Goal: Task Accomplishment & Management: Manage account settings

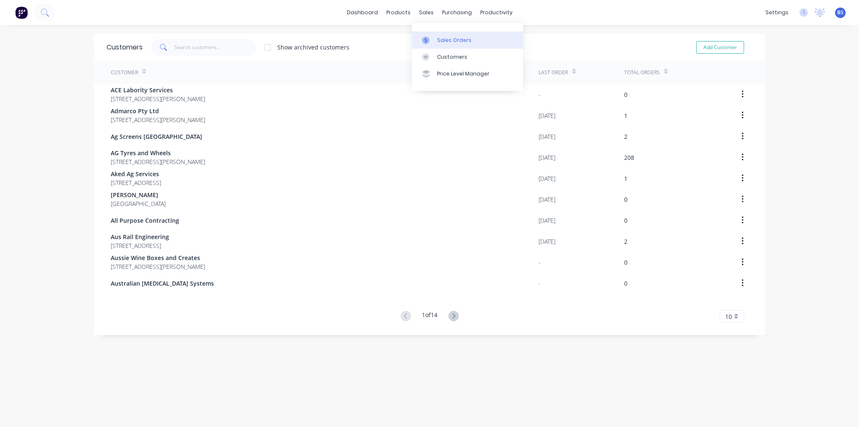
click at [452, 39] on div "Sales Orders" at bounding box center [454, 41] width 34 height 8
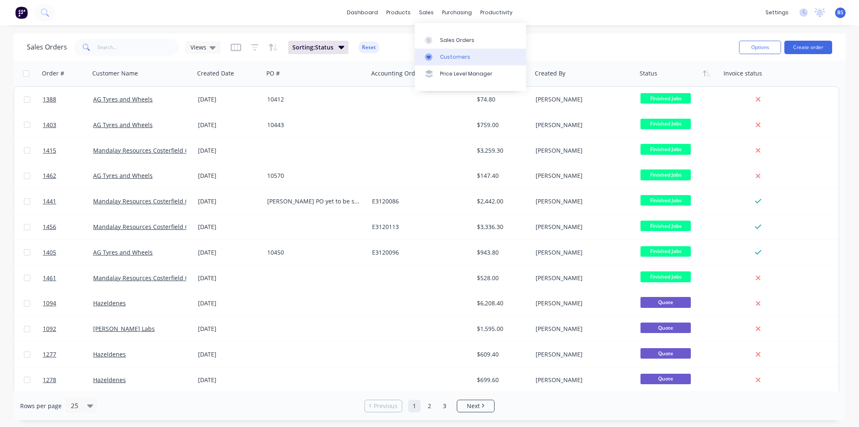
click at [442, 53] on div "Customers" at bounding box center [455, 57] width 30 height 8
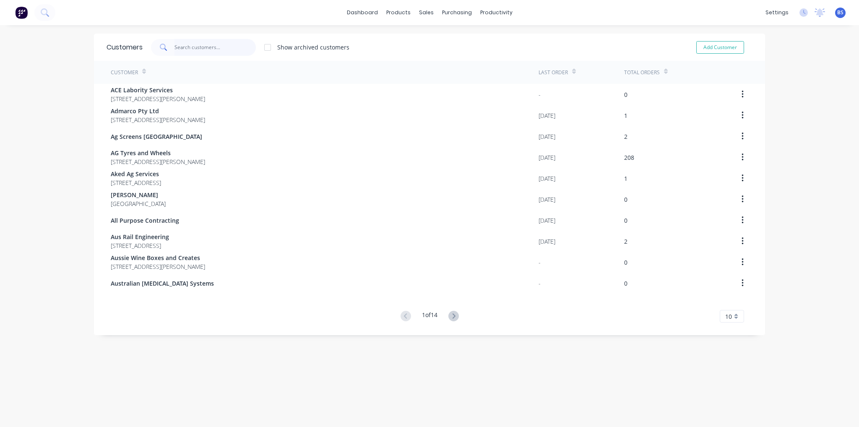
click at [180, 45] on input "text" at bounding box center [216, 47] width 82 height 17
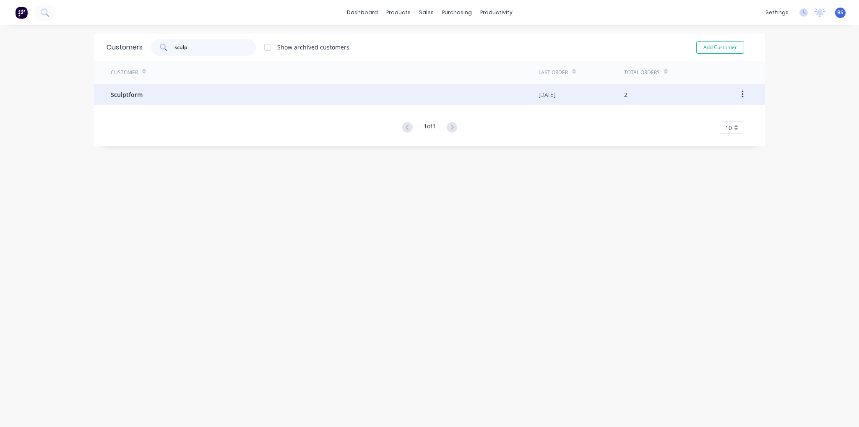
type input "sculp"
click at [188, 85] on div "Sculptform" at bounding box center [325, 94] width 428 height 21
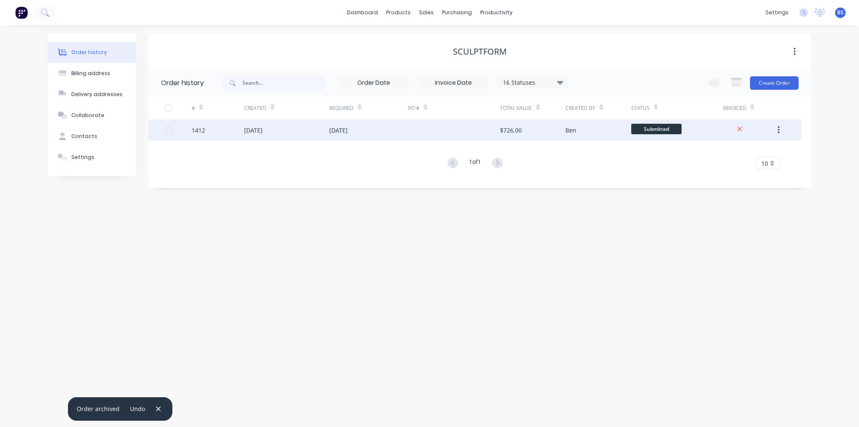
click at [419, 135] on div at bounding box center [454, 130] width 92 height 21
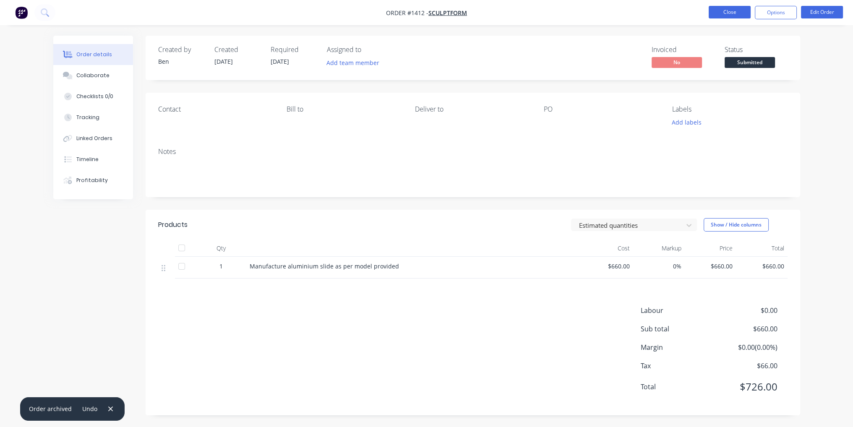
click at [725, 12] on button "Close" at bounding box center [730, 12] width 42 height 13
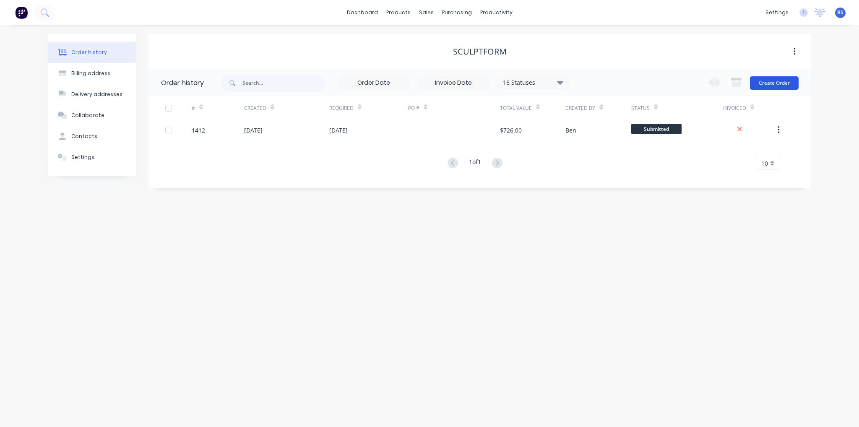
click at [784, 82] on button "Create Order" at bounding box center [774, 82] width 49 height 13
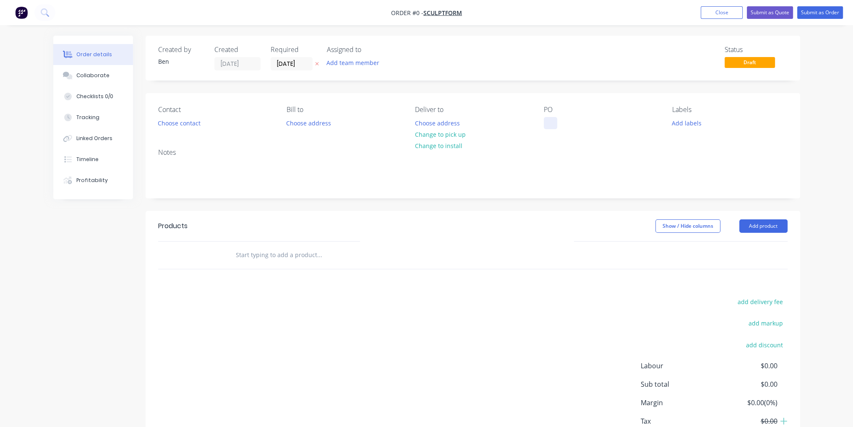
click at [549, 122] on div at bounding box center [550, 123] width 13 height 12
click at [754, 230] on div "Order details Collaborate Checklists 0/0 Tracking Linked Orders Timeline Profit…" at bounding box center [427, 260] width 764 height 448
click at [752, 230] on button "Add product" at bounding box center [763, 225] width 48 height 13
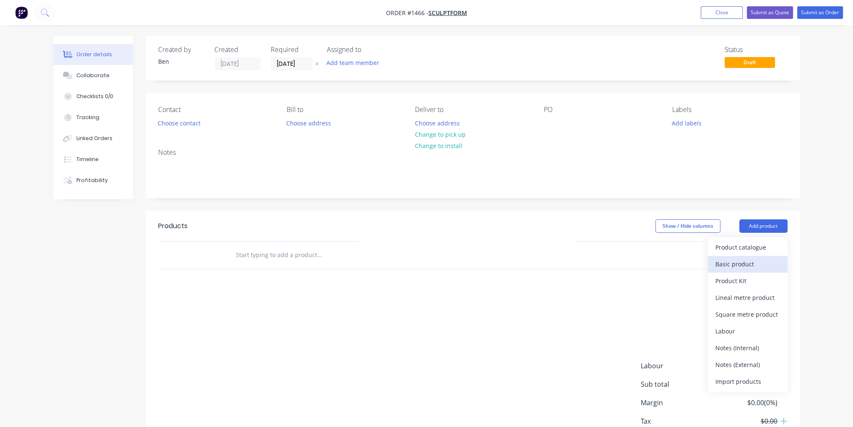
click at [749, 268] on div "Basic product" at bounding box center [747, 264] width 65 height 12
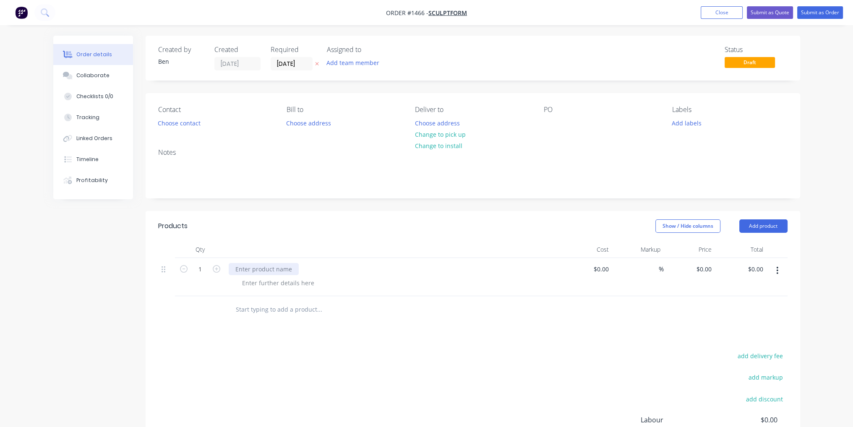
click at [261, 266] on div at bounding box center [264, 269] width 70 height 12
click at [328, 272] on div "Manufacture track machine plate" at bounding box center [282, 269] width 107 height 12
click at [509, 286] on div at bounding box center [396, 283] width 322 height 12
click at [596, 263] on div "$0.00" at bounding box center [587, 277] width 52 height 38
type input "$1,200.00"
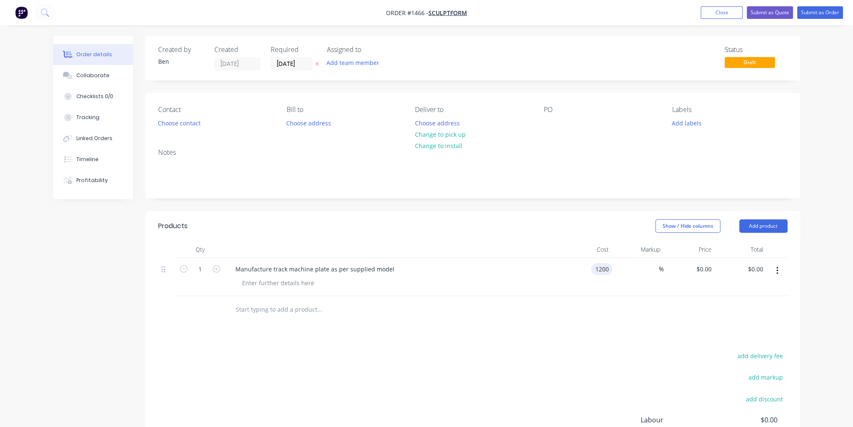
type input "$1,200.00"
click at [581, 353] on div "add delivery fee add markup add discount Labour $0.00 Sub total $0.00 Margin $0…" at bounding box center [472, 431] width 629 height 162
click at [814, 17] on button "Submit as Order" at bounding box center [820, 12] width 46 height 13
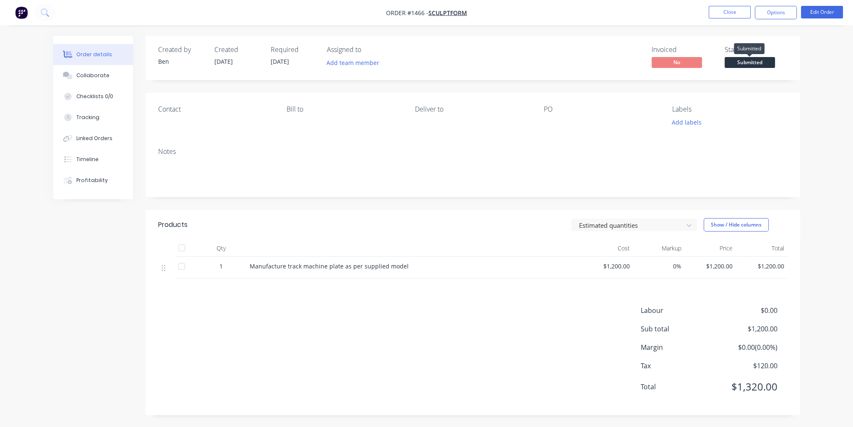
click at [756, 57] on span "Submitted" at bounding box center [750, 62] width 50 height 10
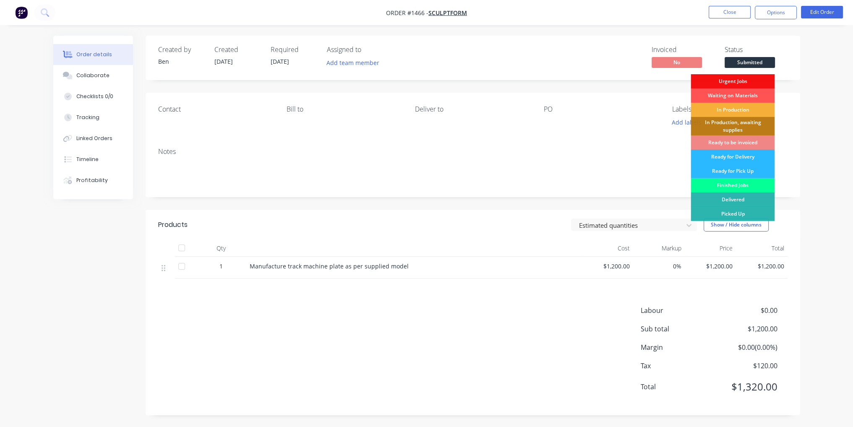
click at [753, 186] on div "Finished Jobs" at bounding box center [733, 185] width 84 height 14
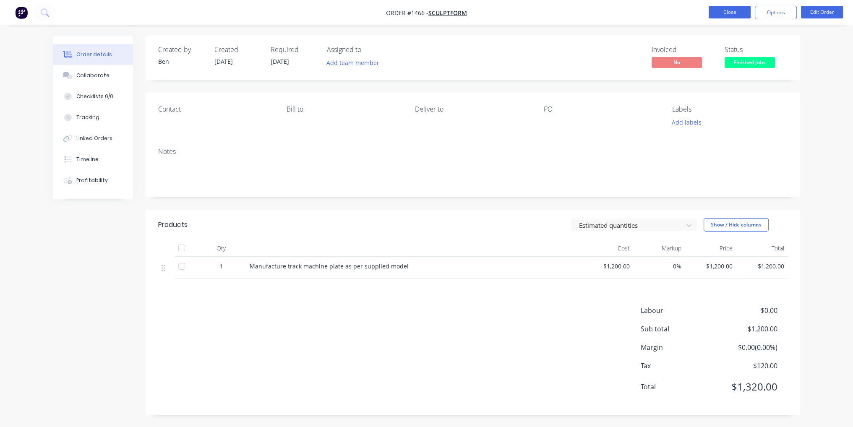
click at [736, 11] on button "Close" at bounding box center [730, 12] width 42 height 13
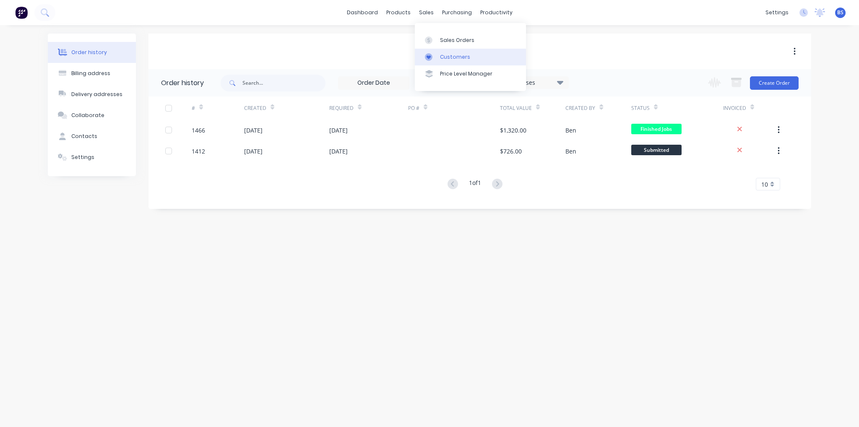
click at [448, 52] on link "Customers" at bounding box center [470, 57] width 111 height 17
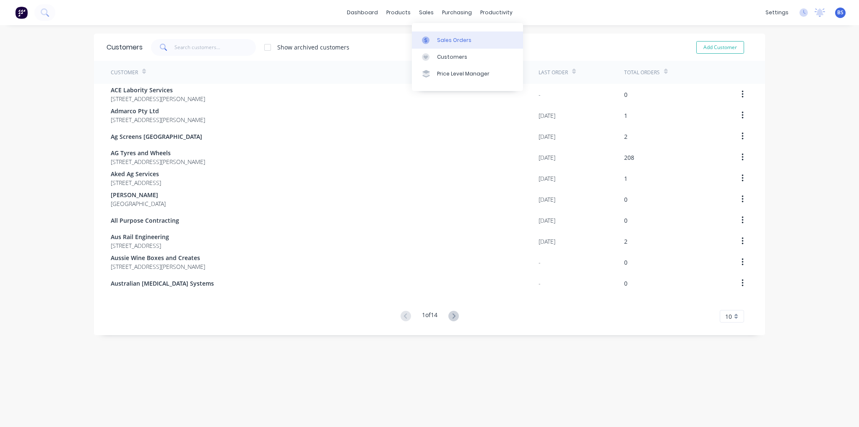
click at [440, 37] on div "Sales Orders" at bounding box center [454, 41] width 34 height 8
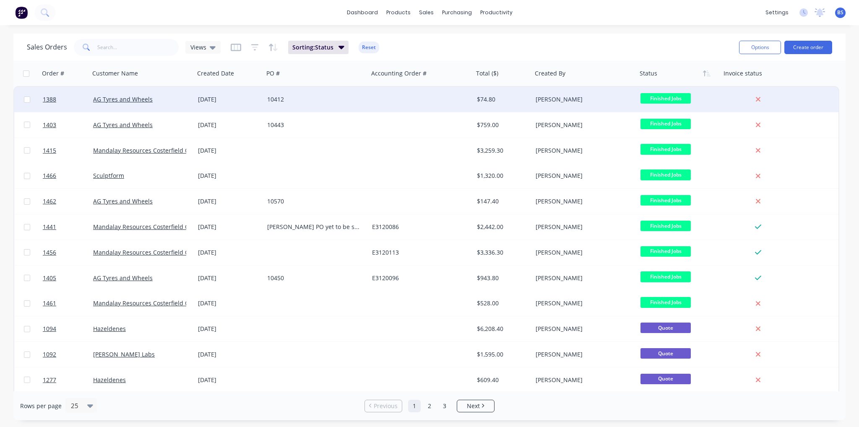
click at [357, 95] on div "10412" at bounding box center [313, 99] width 93 height 8
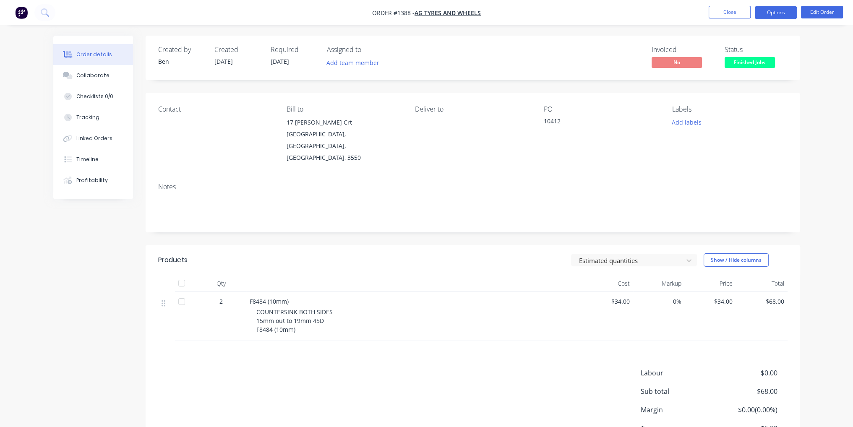
click at [784, 17] on button "Options" at bounding box center [776, 12] width 42 height 13
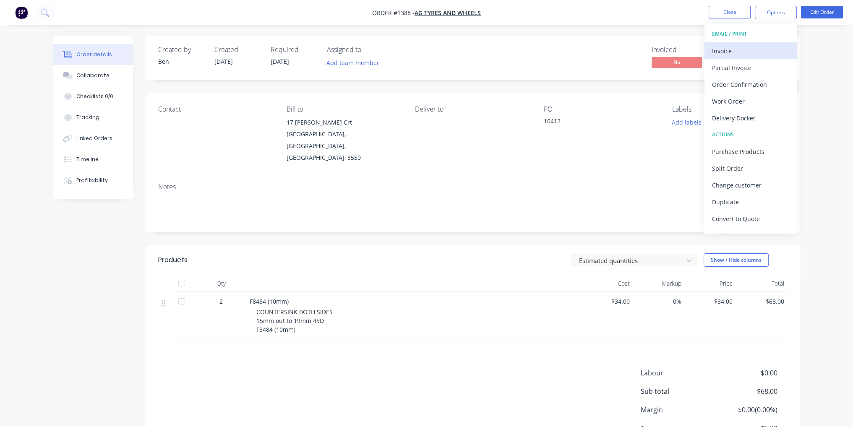
click at [765, 47] on div "Invoice" at bounding box center [750, 51] width 77 height 12
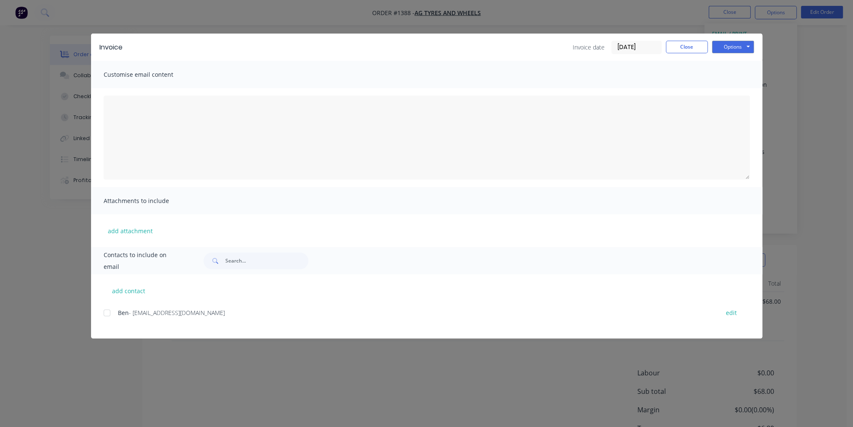
click at [112, 312] on div at bounding box center [107, 313] width 17 height 17
click at [749, 44] on button "Options" at bounding box center [733, 47] width 42 height 13
click at [745, 85] on button "Email" at bounding box center [739, 90] width 54 height 14
drag, startPoint x: 679, startPoint y: 51, endPoint x: 681, endPoint y: 47, distance: 4.4
click at [680, 49] on button "Close" at bounding box center [687, 47] width 42 height 13
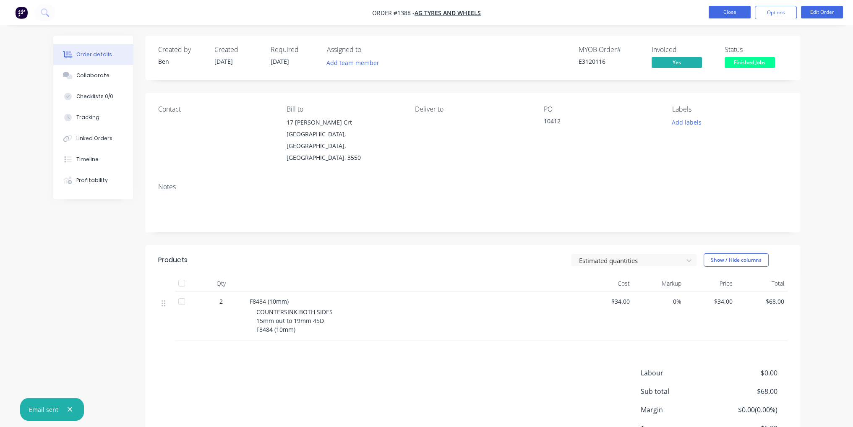
click at [728, 16] on button "Close" at bounding box center [730, 12] width 42 height 13
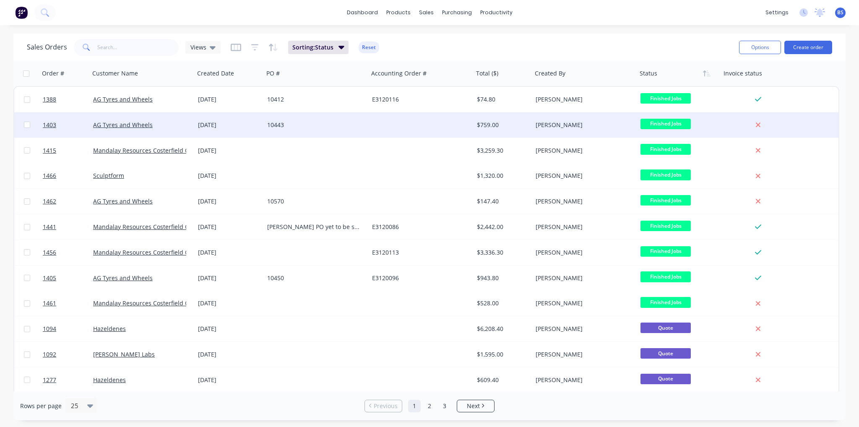
click at [272, 123] on div "10443" at bounding box center [313, 125] width 93 height 8
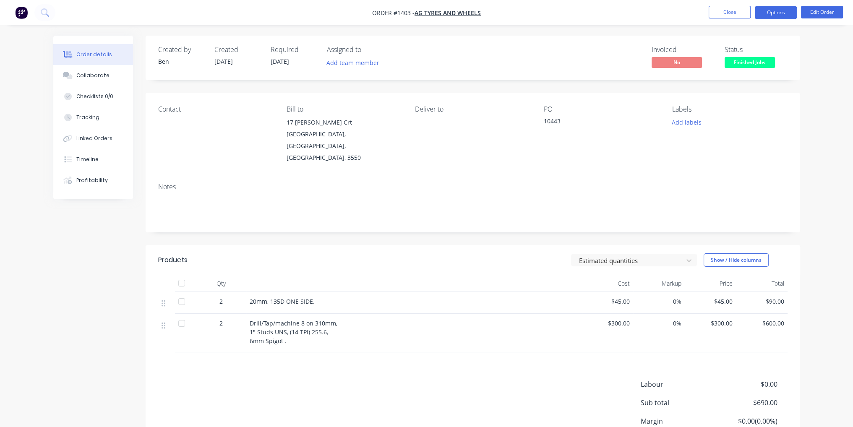
click at [788, 16] on button "Options" at bounding box center [776, 12] width 42 height 13
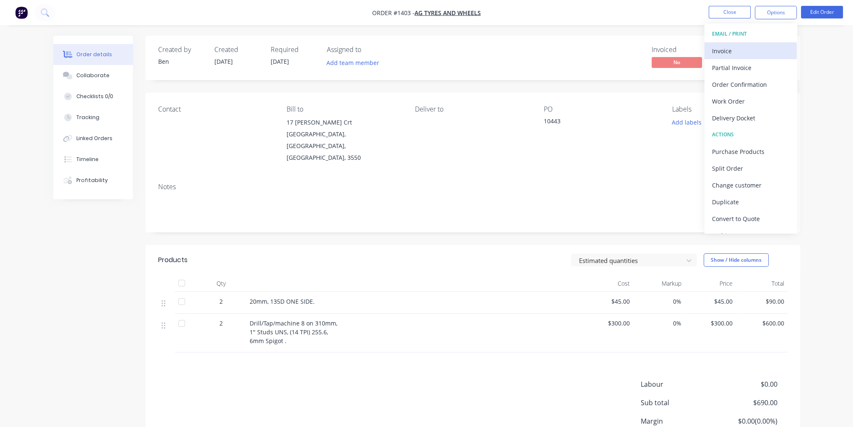
click at [740, 57] on button "Invoice" at bounding box center [751, 50] width 92 height 17
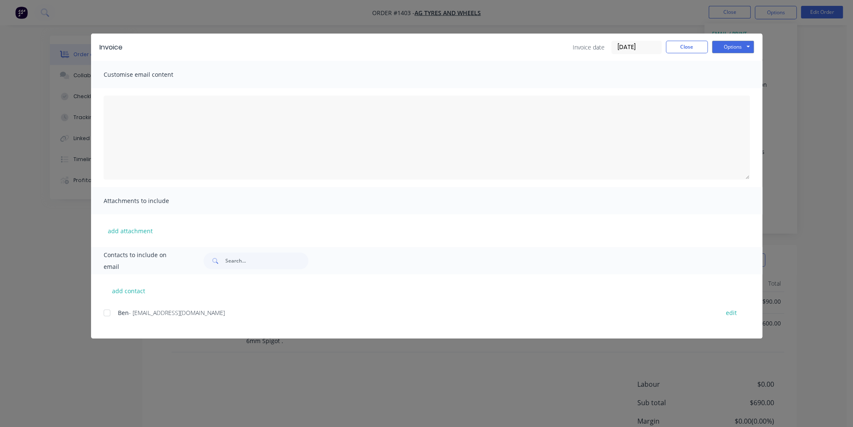
click at [110, 316] on div at bounding box center [107, 313] width 17 height 17
click at [727, 50] on button "Options" at bounding box center [733, 47] width 42 height 13
click at [738, 91] on button "Email" at bounding box center [739, 90] width 54 height 14
click at [687, 47] on button "Close" at bounding box center [687, 47] width 42 height 13
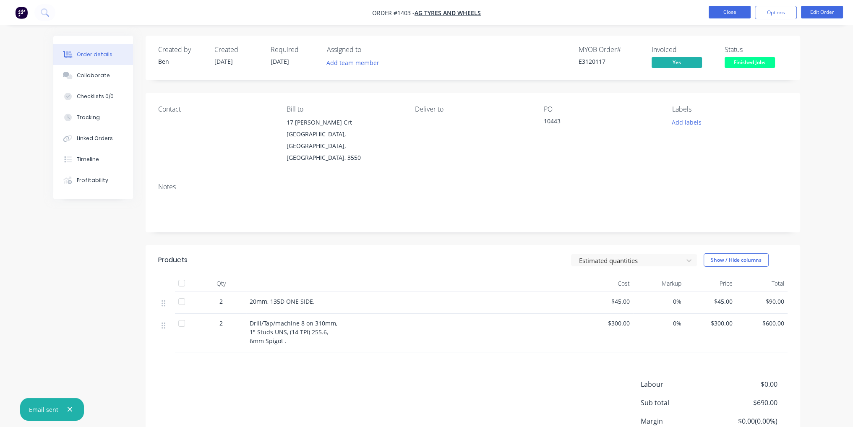
click at [734, 13] on button "Close" at bounding box center [730, 12] width 42 height 13
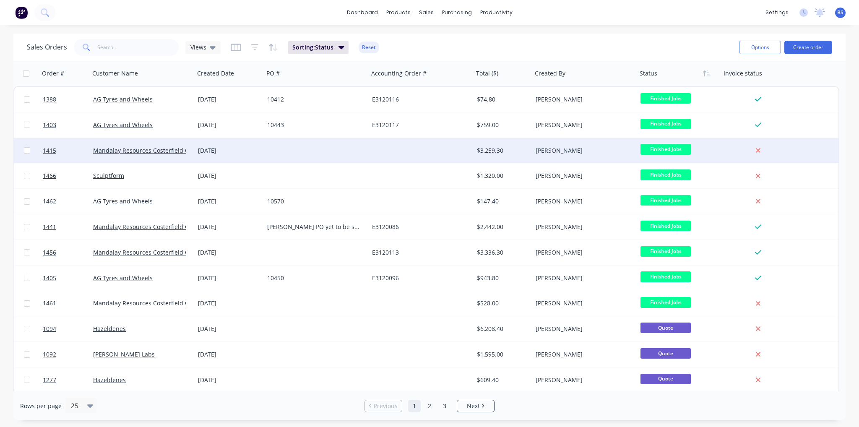
click at [558, 146] on div "[PERSON_NAME]" at bounding box center [582, 150] width 93 height 8
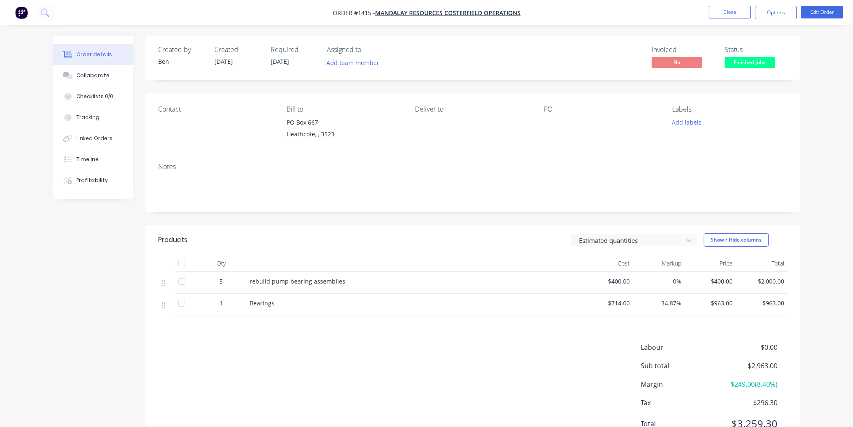
scroll to position [38, 0]
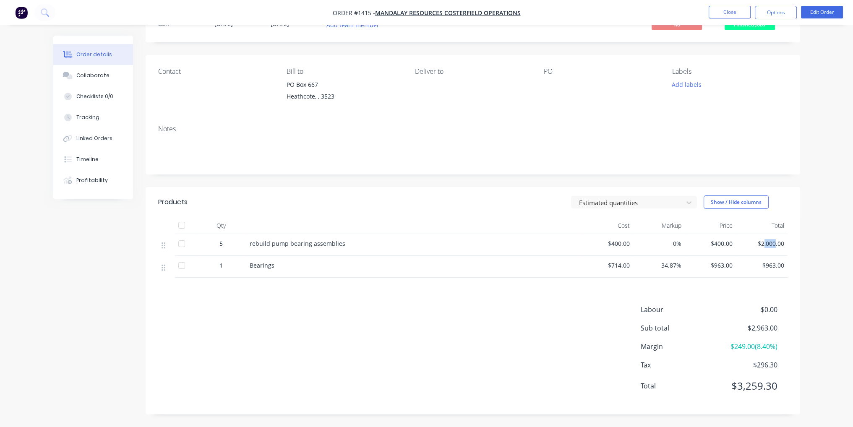
drag, startPoint x: 776, startPoint y: 242, endPoint x: 764, endPoint y: 241, distance: 11.8
click at [764, 241] on span "$2,000.00" at bounding box center [761, 243] width 45 height 9
click at [830, 8] on button "Edit Order" at bounding box center [822, 12] width 42 height 13
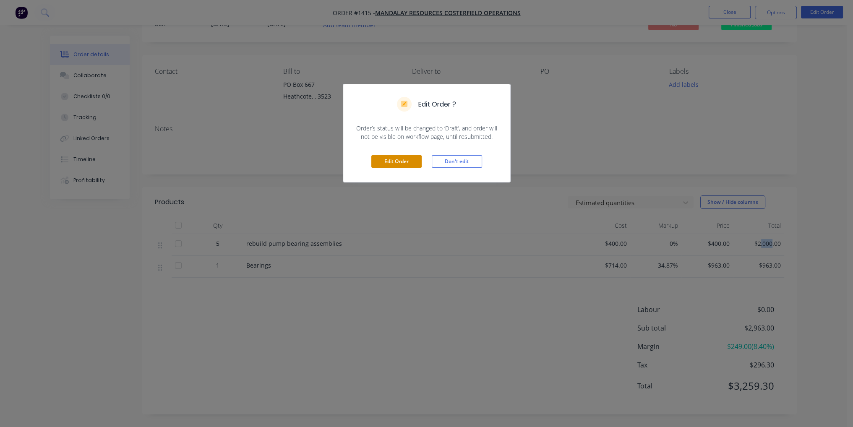
click at [386, 158] on button "Edit Order" at bounding box center [396, 161] width 50 height 13
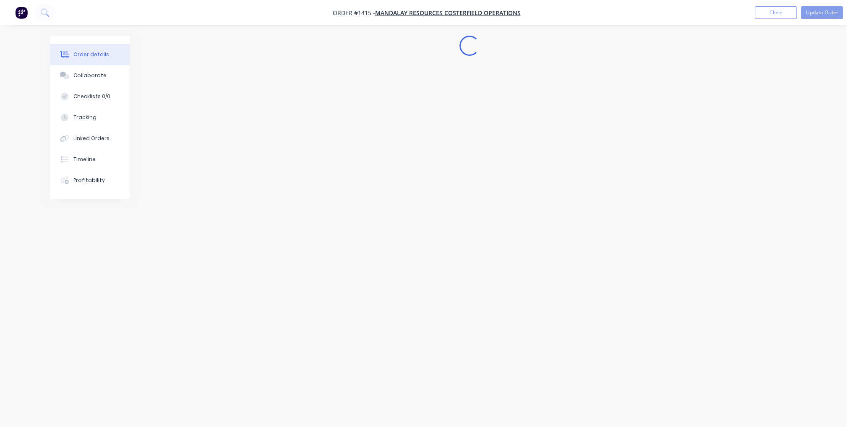
scroll to position [0, 0]
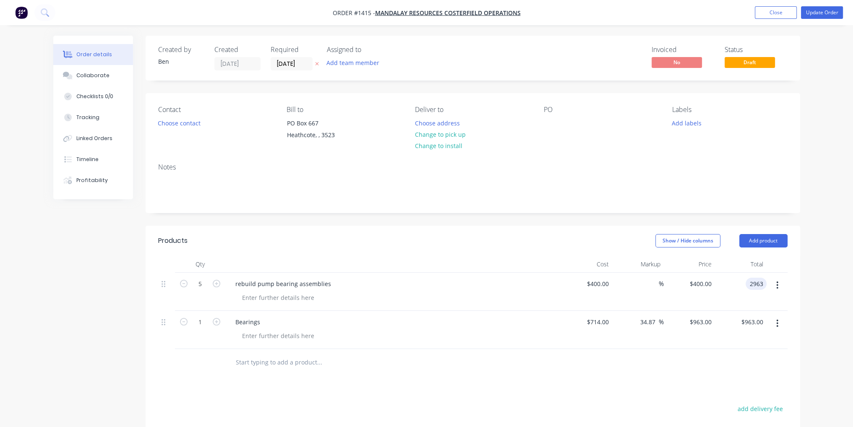
type input "2963"
type input "48.15"
type input "$592.60"
type input "$2,963.00"
click at [676, 353] on div at bounding box center [472, 362] width 629 height 27
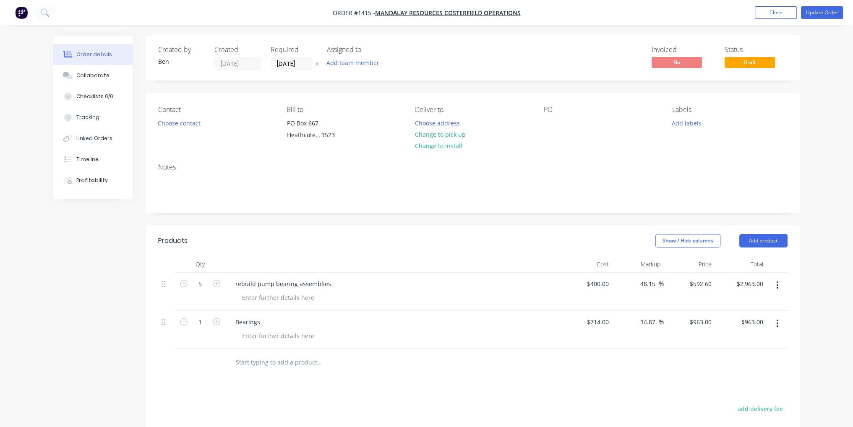
click at [776, 321] on button "button" at bounding box center [778, 323] width 20 height 15
click at [752, 392] on div "Delete" at bounding box center [747, 396] width 65 height 12
click at [547, 121] on div at bounding box center [550, 123] width 13 height 12
click at [550, 123] on div at bounding box center [550, 123] width 13 height 12
paste div
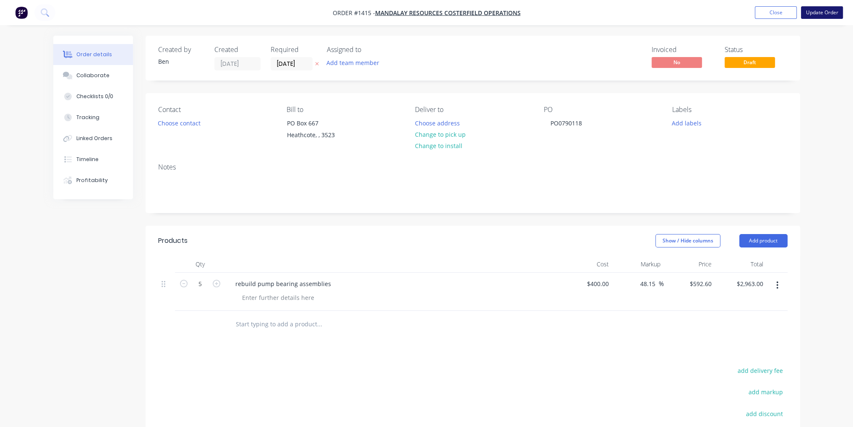
click at [831, 9] on button "Update Order" at bounding box center [822, 12] width 42 height 13
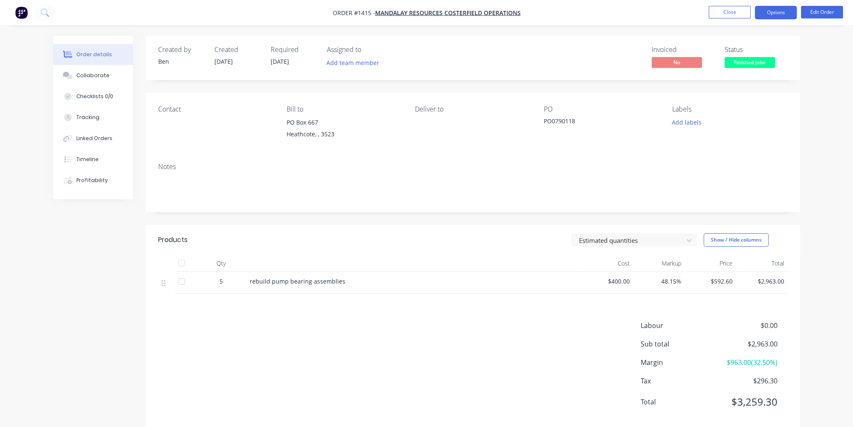
click at [773, 13] on button "Options" at bounding box center [776, 12] width 42 height 13
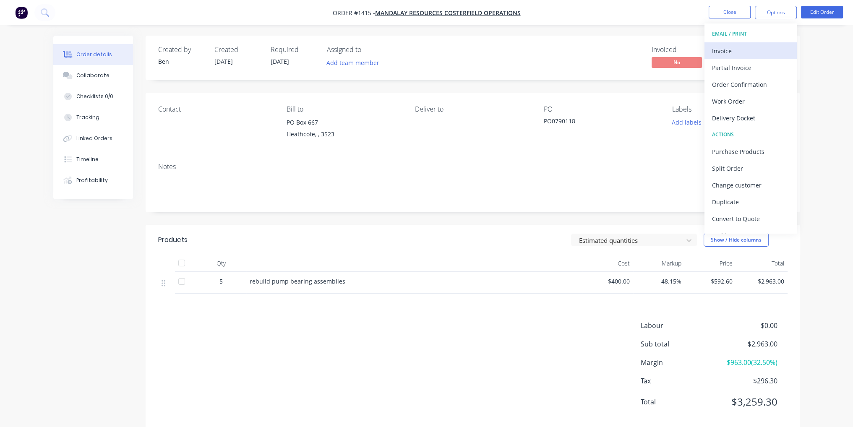
click at [752, 52] on div "Invoice" at bounding box center [750, 51] width 77 height 12
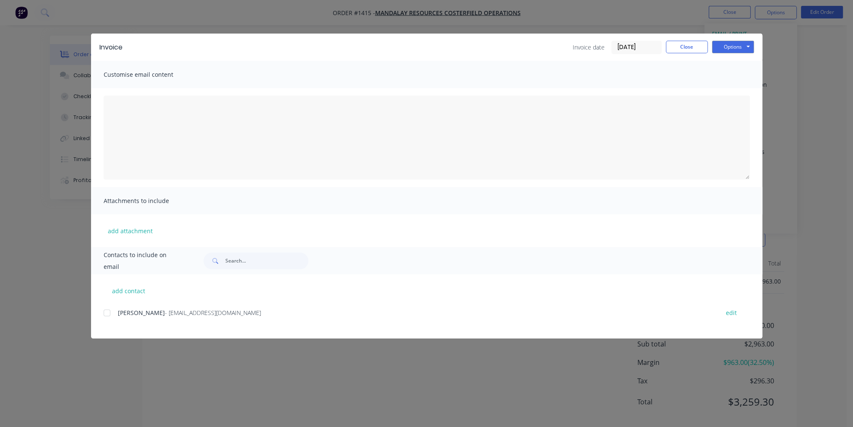
click at [108, 316] on div at bounding box center [107, 313] width 17 height 17
click at [748, 46] on button "Options" at bounding box center [733, 47] width 42 height 13
click at [745, 91] on button "Email" at bounding box center [739, 90] width 54 height 14
click at [684, 50] on button "Close" at bounding box center [687, 47] width 42 height 13
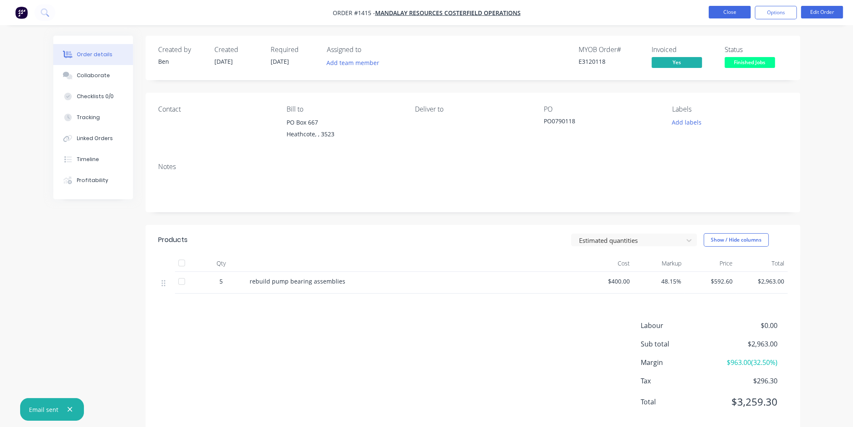
click at [731, 13] on button "Close" at bounding box center [730, 12] width 42 height 13
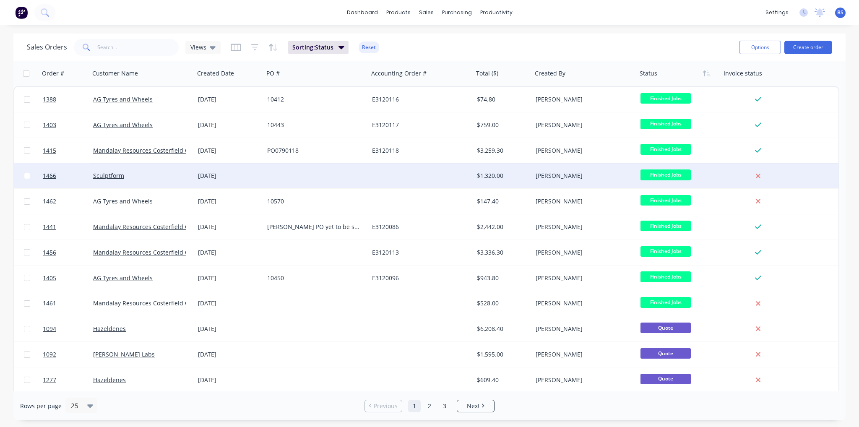
click at [499, 178] on div "$1,320.00" at bounding box center [502, 176] width 50 height 8
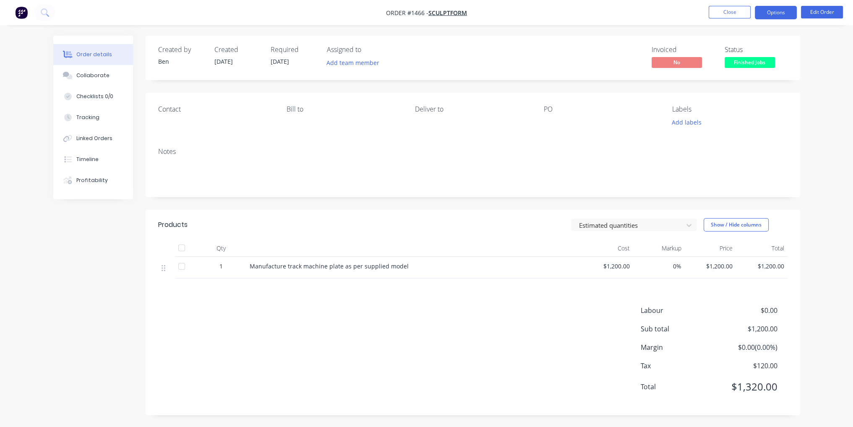
click at [781, 7] on button "Options" at bounding box center [776, 12] width 42 height 13
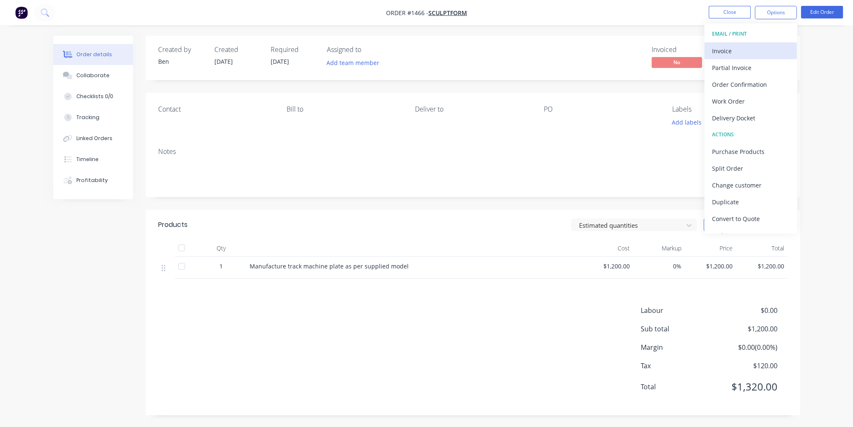
click at [745, 51] on div "Invoice" at bounding box center [750, 51] width 77 height 12
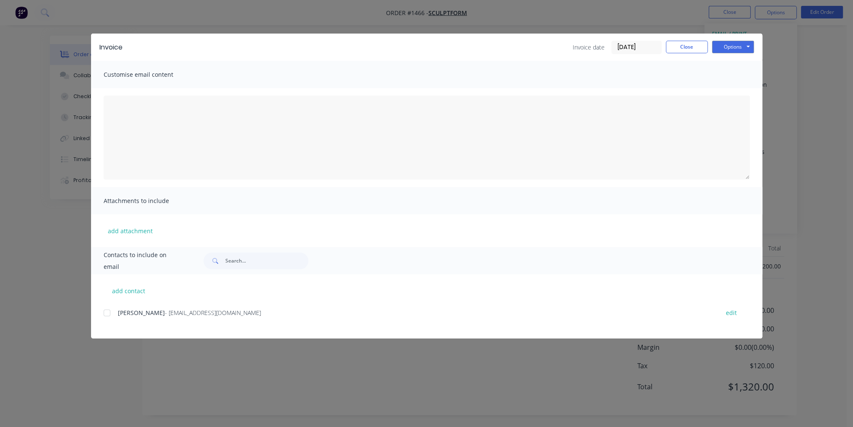
click at [109, 316] on div at bounding box center [107, 313] width 17 height 17
click at [741, 49] on button "Options" at bounding box center [733, 47] width 42 height 13
click at [742, 94] on button "Email" at bounding box center [739, 90] width 54 height 14
click at [687, 51] on button "Close" at bounding box center [687, 47] width 42 height 13
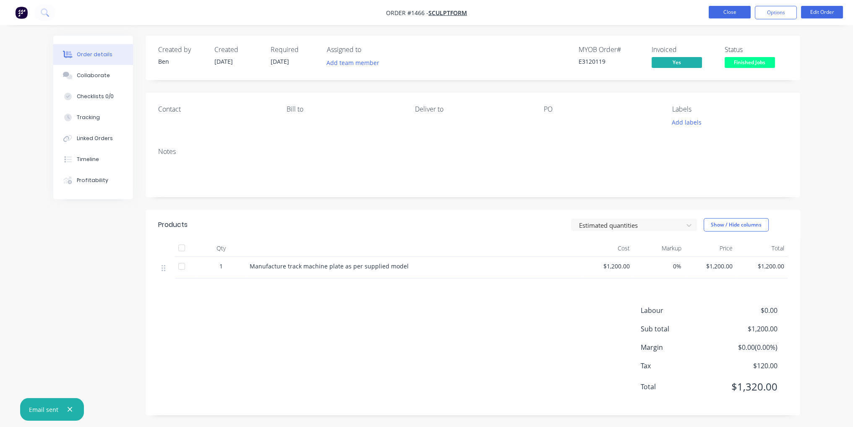
click at [717, 17] on button "Close" at bounding box center [730, 12] width 42 height 13
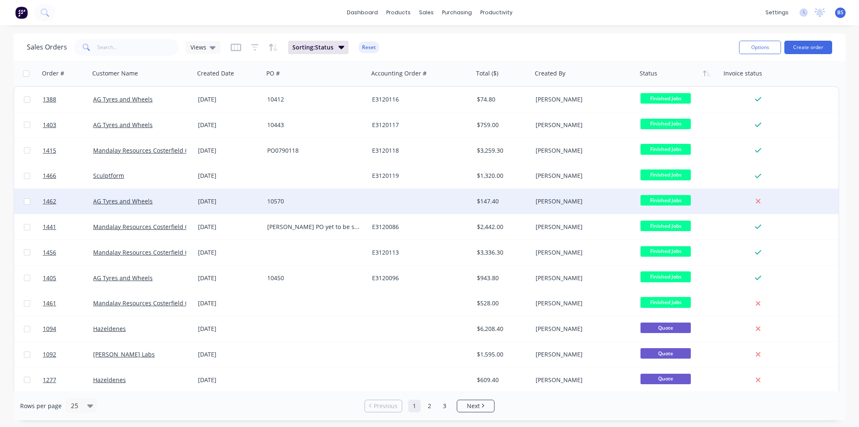
click at [521, 197] on div "$147.40" at bounding box center [502, 201] width 50 height 8
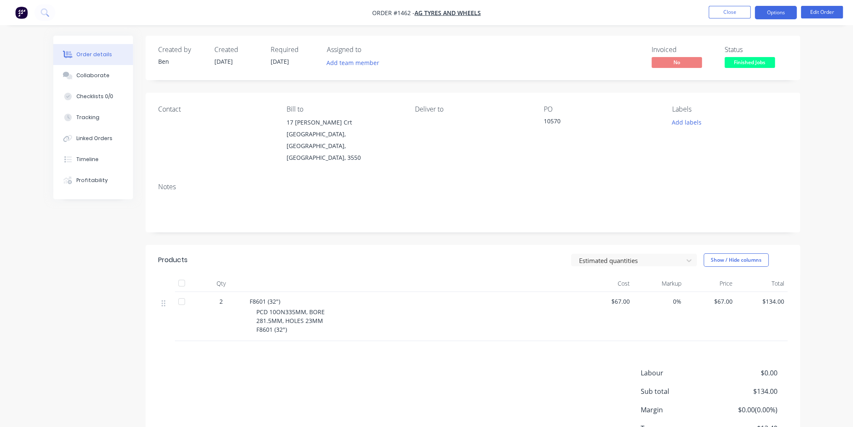
click at [778, 8] on button "Options" at bounding box center [776, 12] width 42 height 13
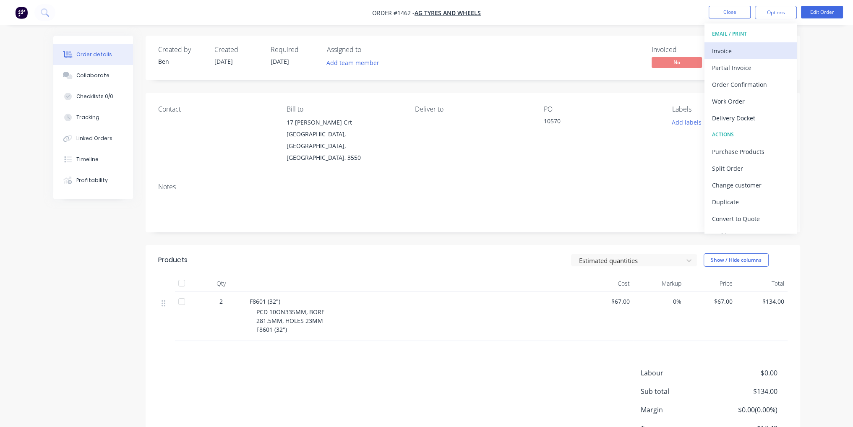
click at [769, 56] on div "Invoice" at bounding box center [750, 51] width 77 height 12
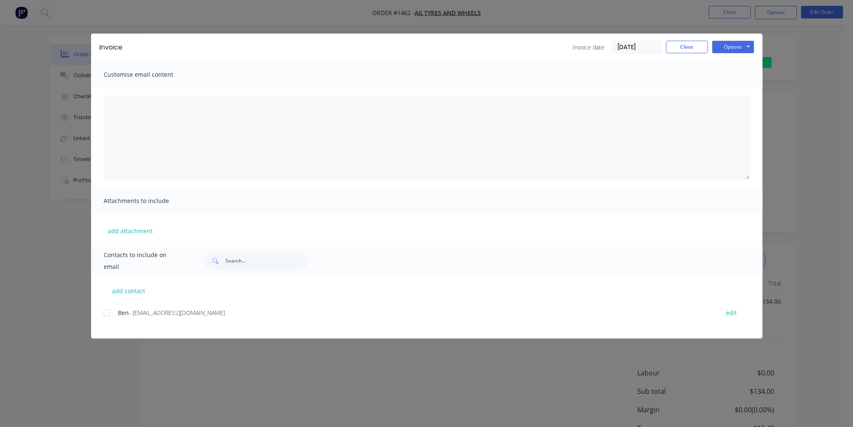
click at [106, 311] on div at bounding box center [107, 313] width 17 height 17
click at [723, 47] on button "Options" at bounding box center [733, 47] width 42 height 13
click at [737, 87] on button "Email" at bounding box center [739, 90] width 54 height 14
click at [685, 45] on button "Close" at bounding box center [687, 47] width 42 height 13
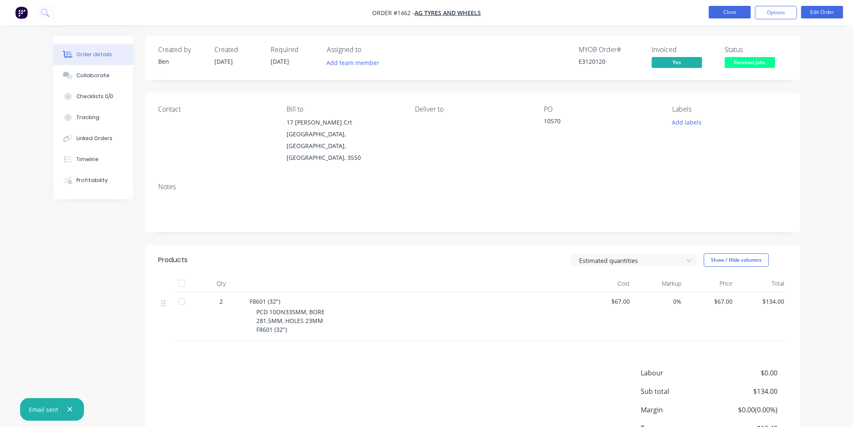
click at [729, 9] on button "Close" at bounding box center [730, 12] width 42 height 13
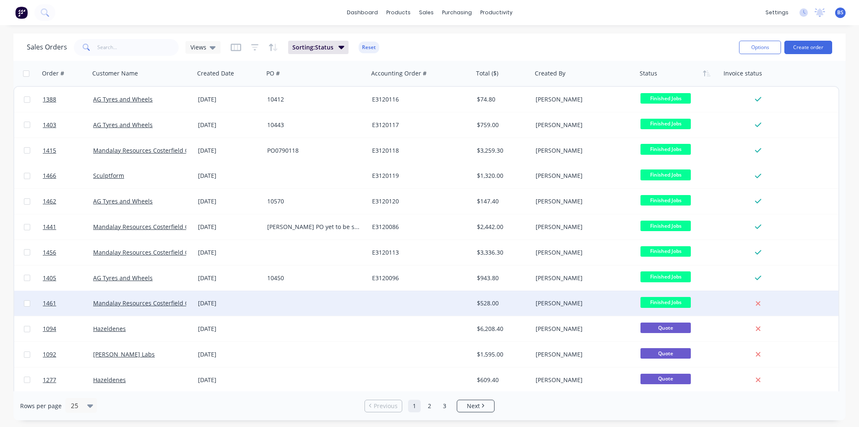
click at [272, 300] on div at bounding box center [316, 303] width 105 height 25
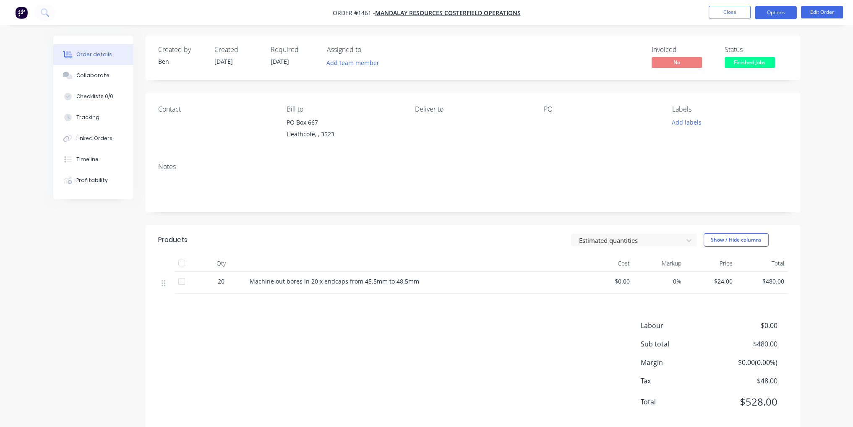
click at [772, 16] on button "Options" at bounding box center [776, 12] width 42 height 13
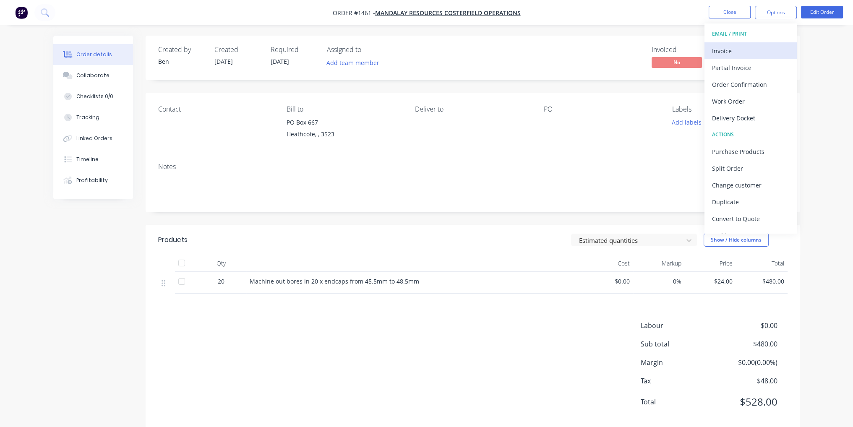
click at [742, 51] on div "Invoice" at bounding box center [750, 51] width 77 height 12
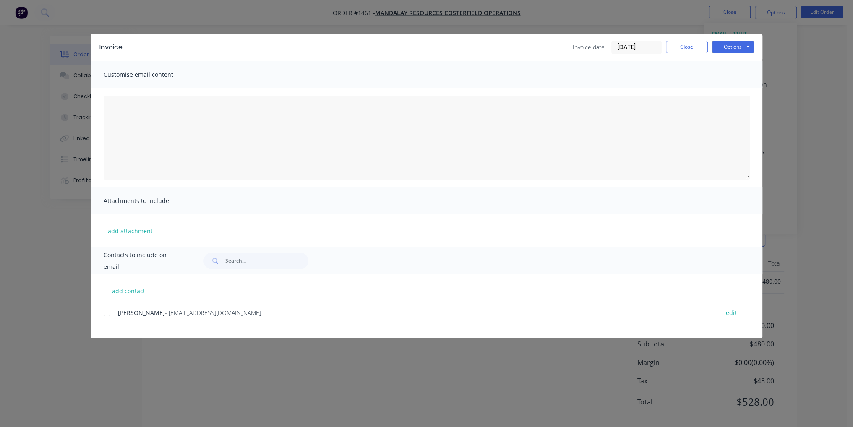
click at [103, 313] on div "add contact Ben Scott - ben@btengineeringvic.com.au edit" at bounding box center [426, 306] width 671 height 64
click at [109, 311] on div at bounding box center [107, 313] width 17 height 17
click at [727, 44] on button "Options" at bounding box center [733, 47] width 42 height 13
click at [745, 94] on button "Email" at bounding box center [739, 90] width 54 height 14
click at [678, 47] on button "Close" at bounding box center [687, 47] width 42 height 13
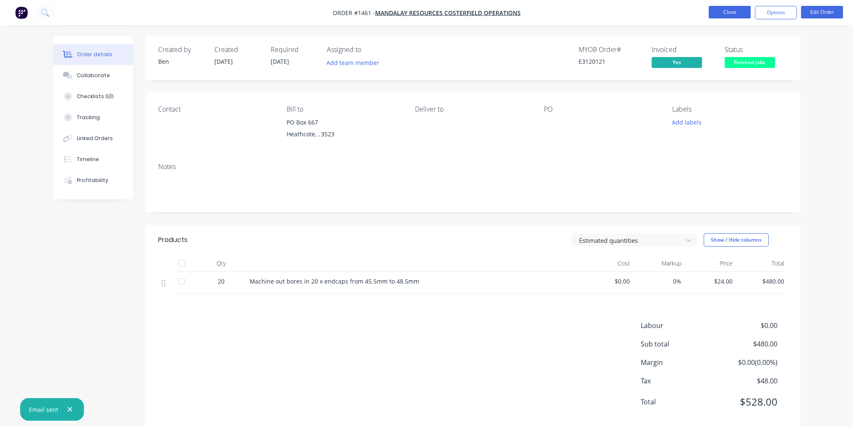
click at [732, 6] on button "Close" at bounding box center [730, 12] width 42 height 13
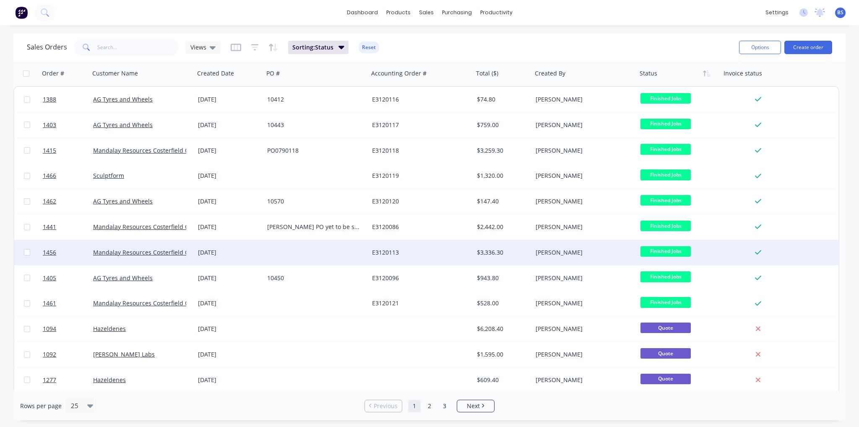
click at [520, 245] on div "$3,336.30" at bounding box center [503, 252] width 59 height 25
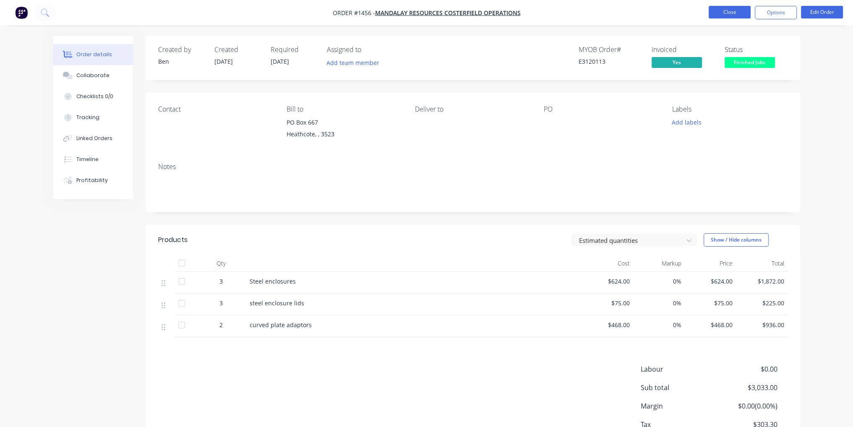
click at [728, 16] on button "Close" at bounding box center [730, 12] width 42 height 13
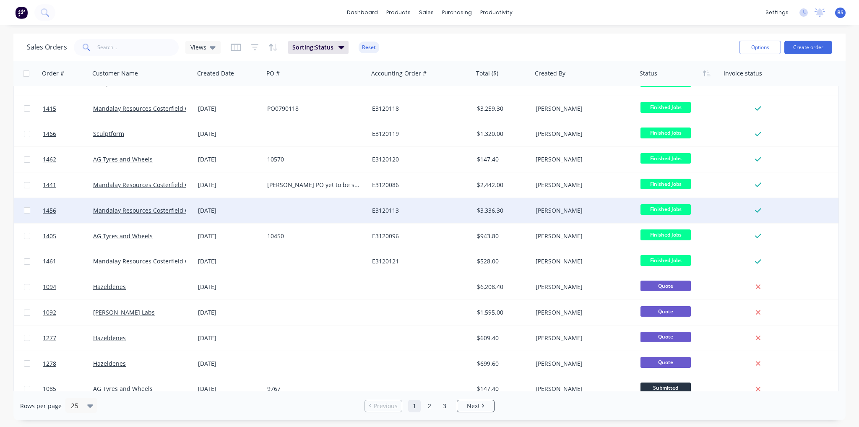
scroll to position [84, 0]
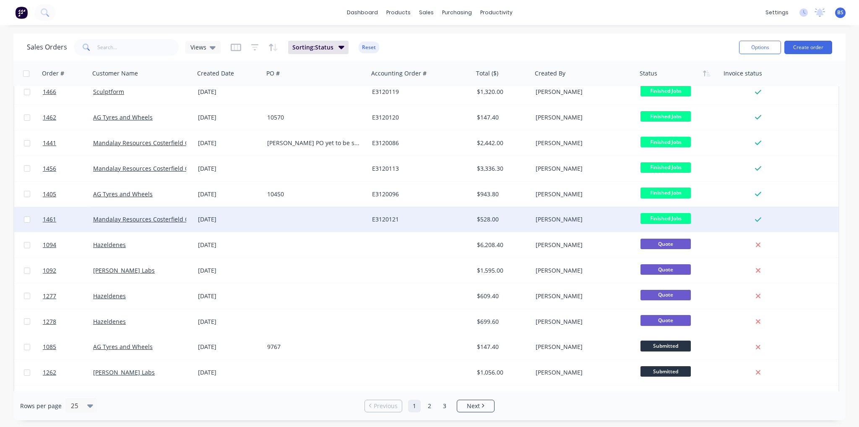
click at [297, 216] on div at bounding box center [316, 219] width 105 height 25
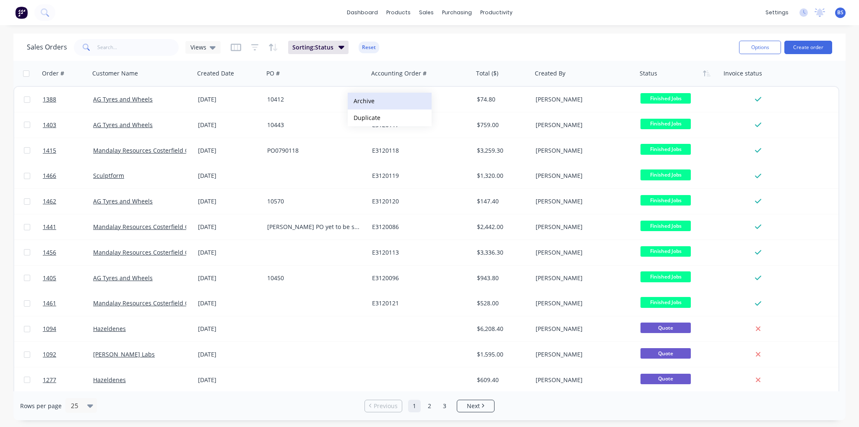
click at [381, 102] on button "Archive" at bounding box center [390, 101] width 84 height 17
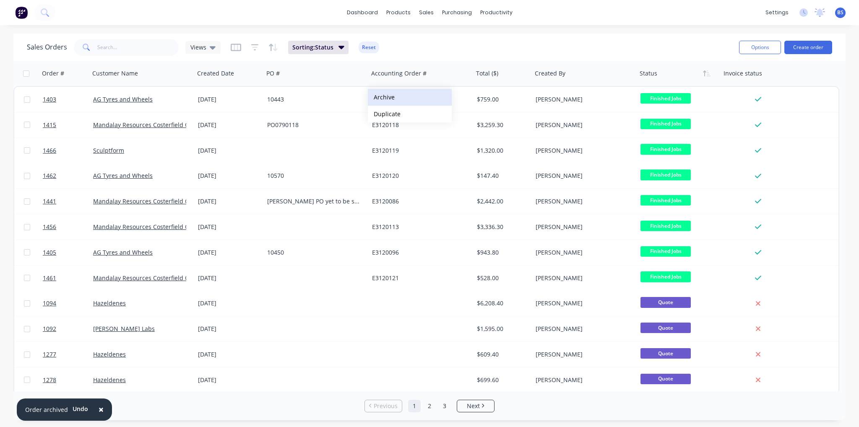
click at [397, 98] on button "Archive" at bounding box center [410, 97] width 84 height 17
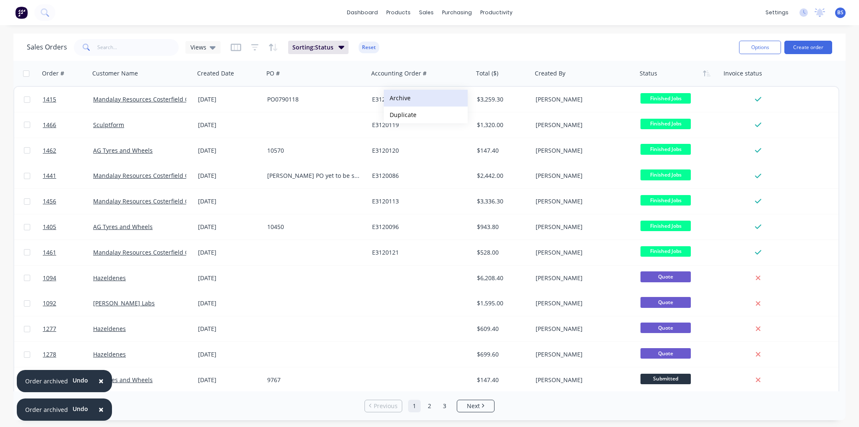
click at [401, 99] on button "Archive" at bounding box center [426, 98] width 84 height 17
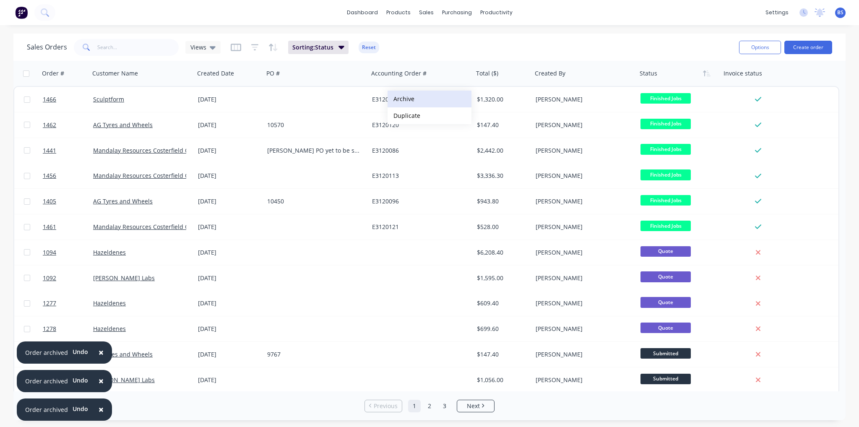
click at [402, 99] on button "Archive" at bounding box center [430, 99] width 84 height 17
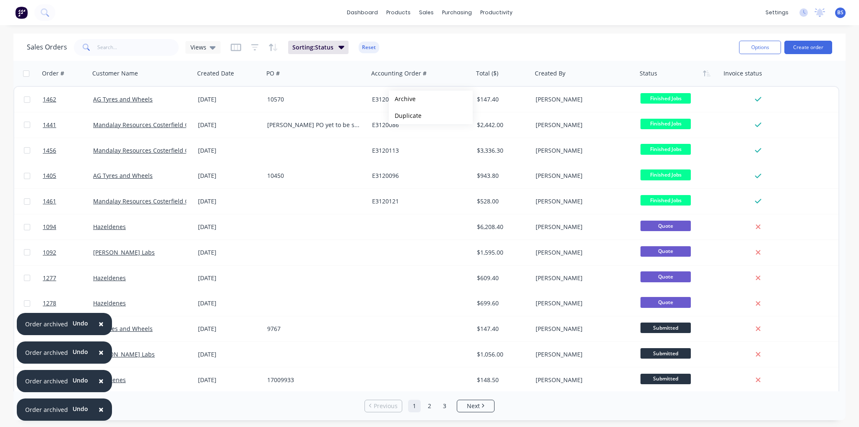
click at [402, 99] on button "Archive" at bounding box center [431, 99] width 84 height 17
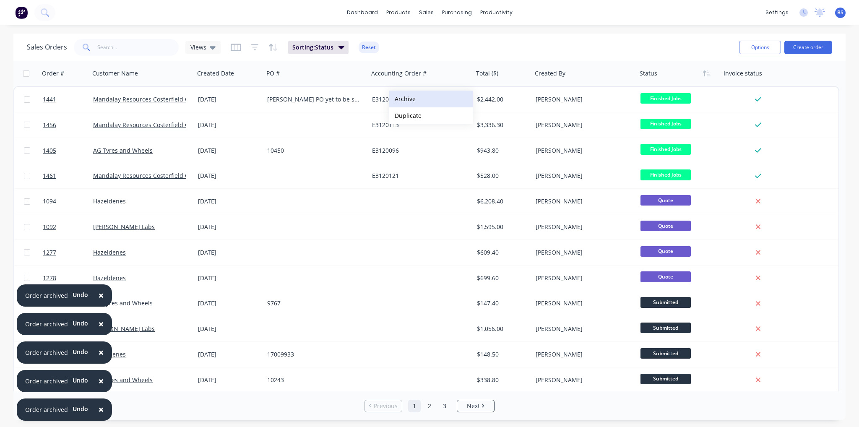
click at [403, 99] on button "Archive" at bounding box center [431, 99] width 84 height 17
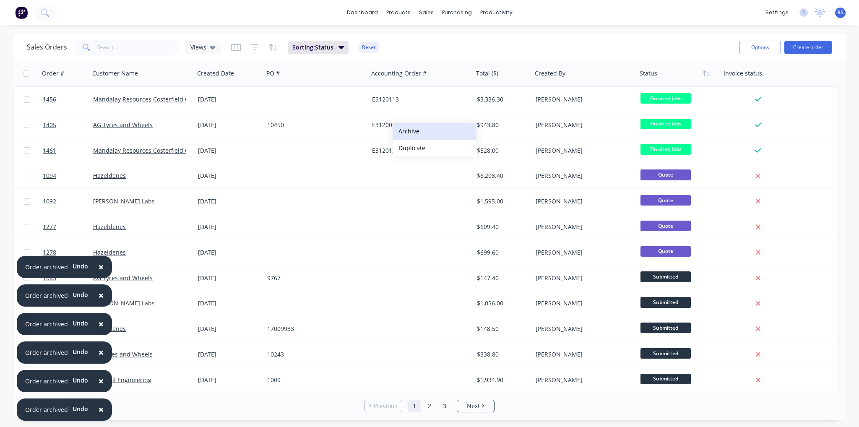
click at [407, 131] on button "Archive" at bounding box center [435, 131] width 84 height 17
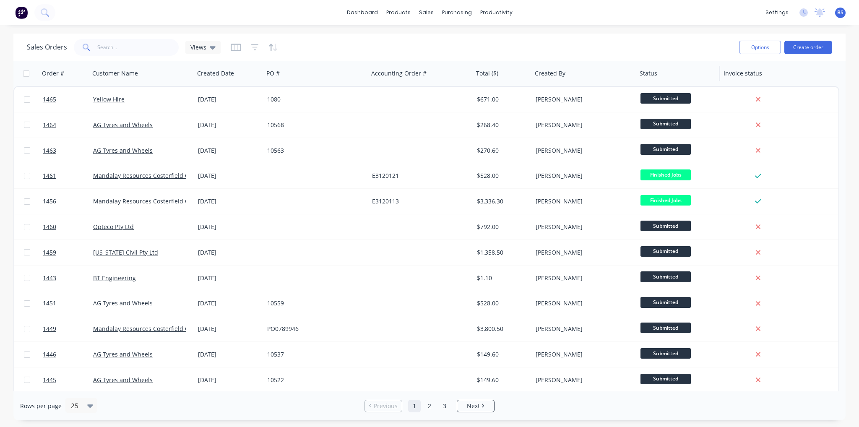
click at [713, 75] on div "Status" at bounding box center [679, 73] width 84 height 25
click at [709, 75] on icon "button" at bounding box center [707, 73] width 8 height 7
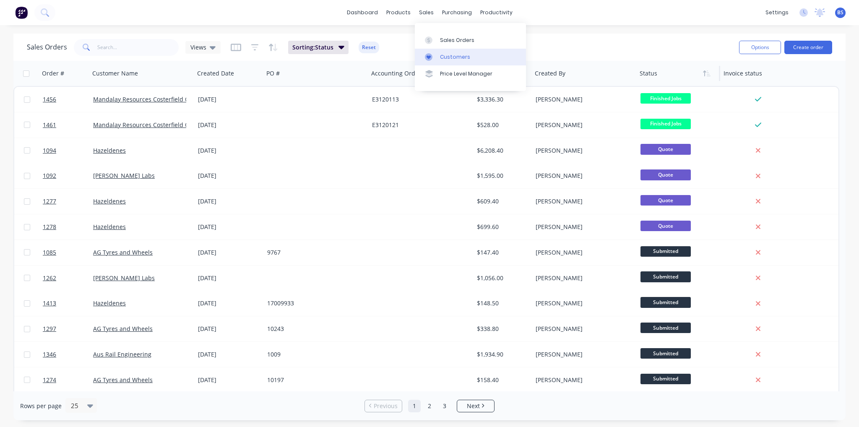
click at [431, 52] on link "Customers" at bounding box center [470, 57] width 111 height 17
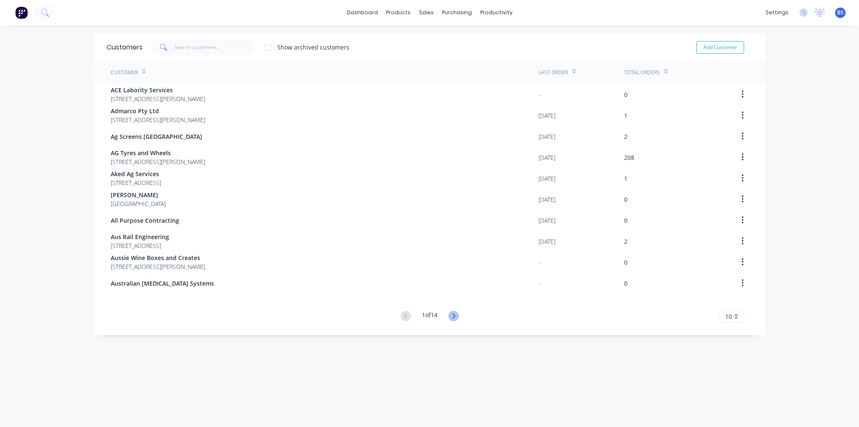
click at [455, 316] on icon at bounding box center [454, 316] width 10 height 10
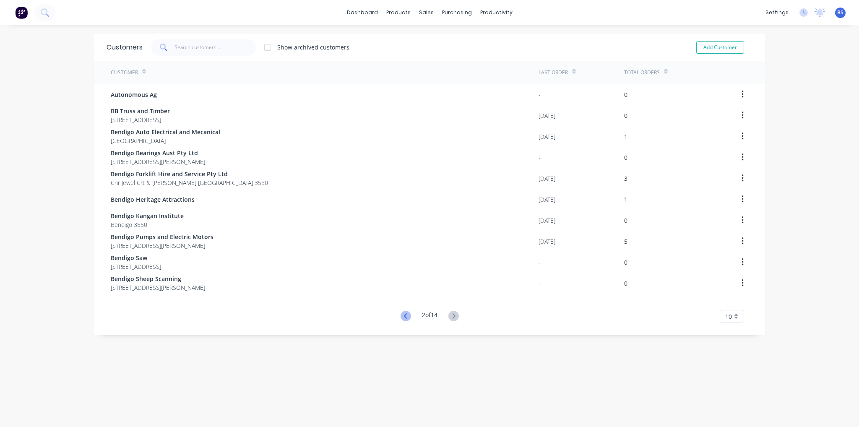
click at [402, 319] on icon at bounding box center [406, 316] width 10 height 10
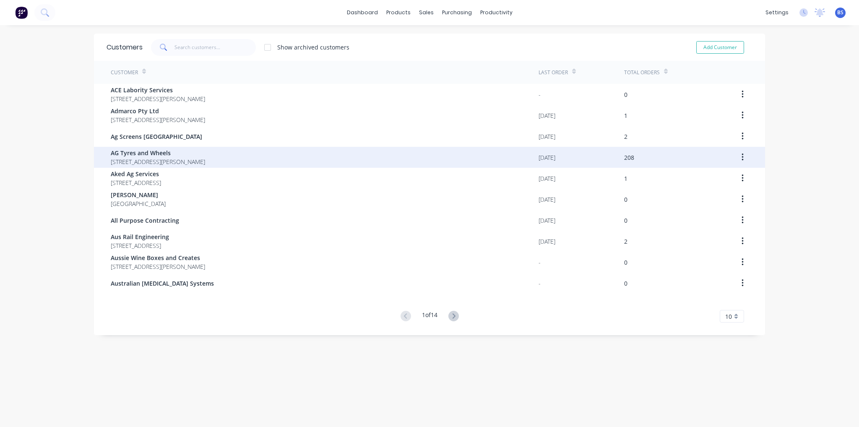
click at [274, 152] on div "AG Tyres and Wheels [STREET_ADDRESS][PERSON_NAME]" at bounding box center [325, 157] width 428 height 21
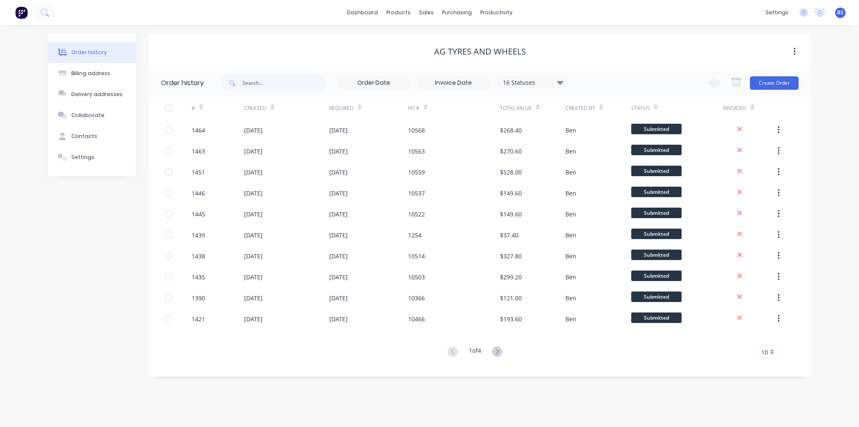
click at [273, 110] on icon at bounding box center [273, 107] width 4 height 6
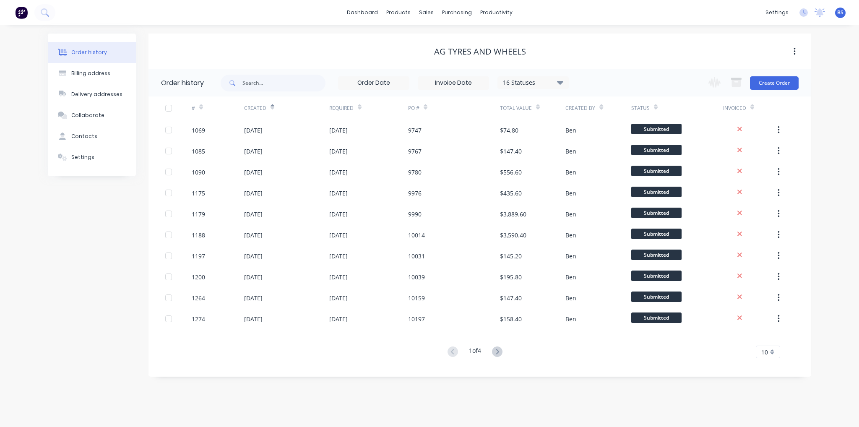
click at [273, 110] on icon at bounding box center [273, 107] width 4 height 6
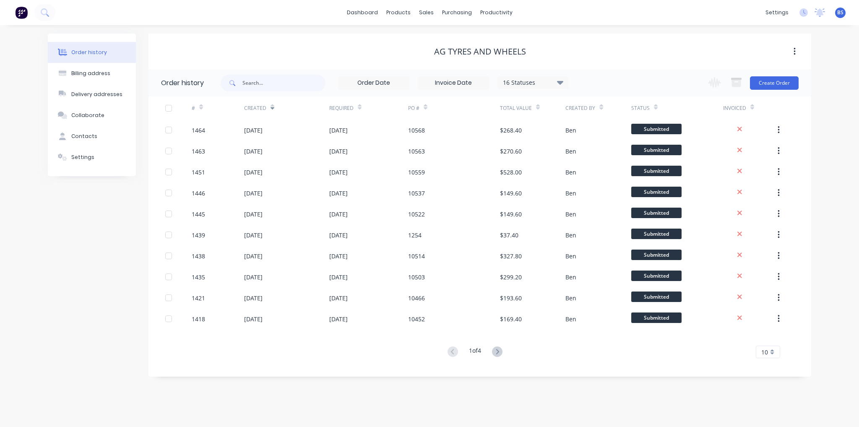
click at [273, 110] on icon at bounding box center [273, 107] width 4 height 6
click at [500, 350] on icon at bounding box center [497, 352] width 10 height 10
click at [499, 352] on icon at bounding box center [497, 351] width 3 height 5
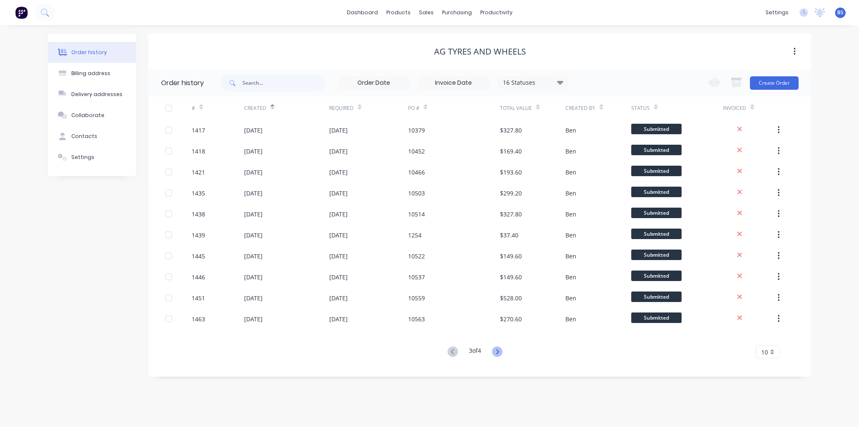
click at [499, 353] on icon at bounding box center [497, 351] width 3 height 5
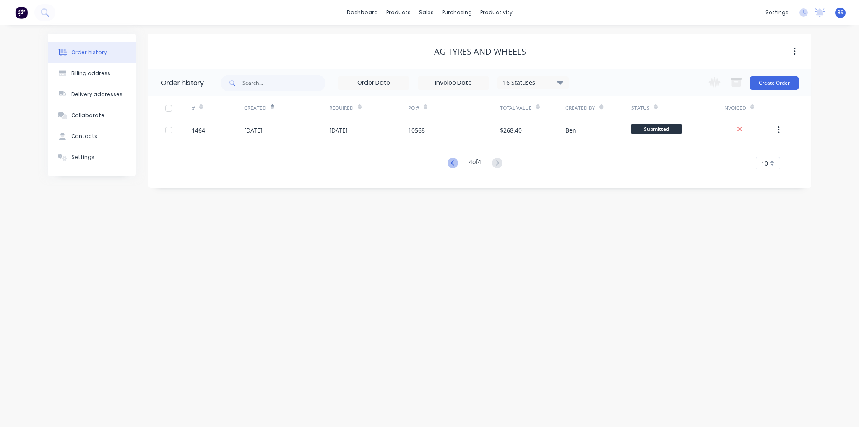
click at [452, 165] on icon at bounding box center [453, 163] width 10 height 10
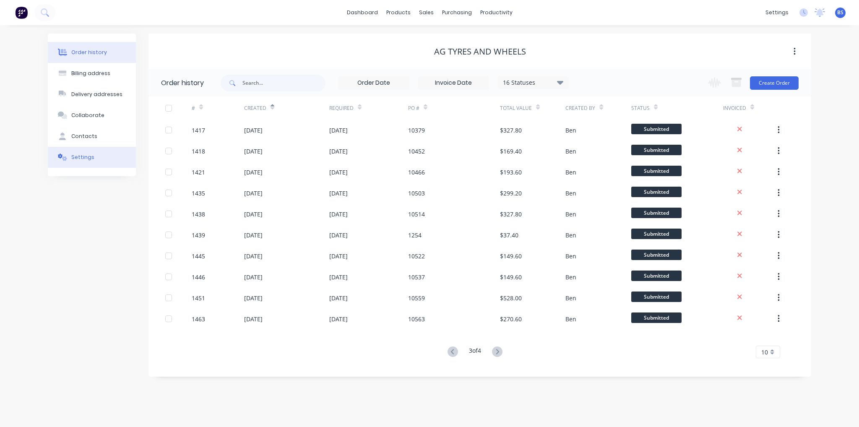
click at [109, 163] on button "Settings" at bounding box center [92, 157] width 88 height 21
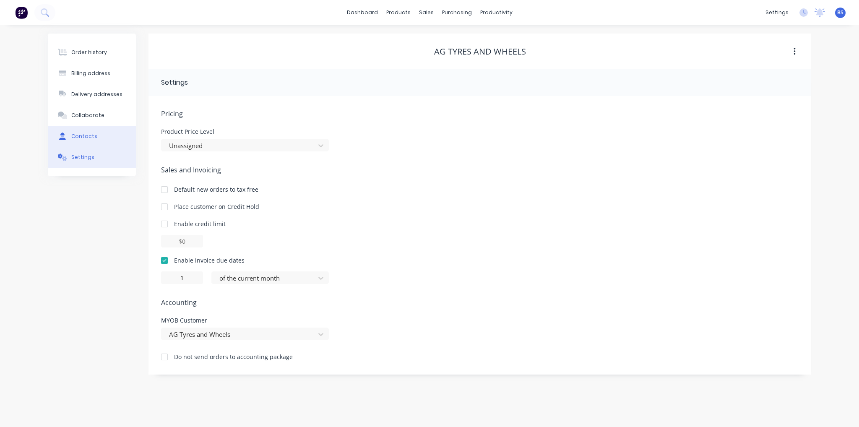
click at [100, 143] on button "Contacts" at bounding box center [92, 136] width 88 height 21
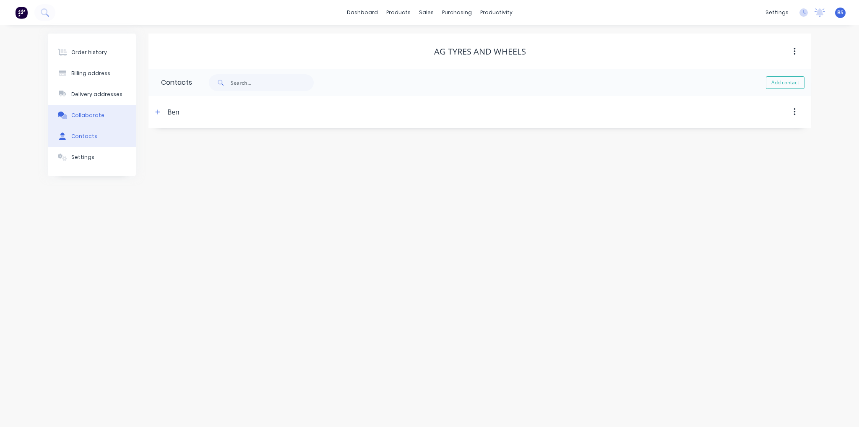
click at [91, 122] on button "Collaborate" at bounding box center [92, 115] width 88 height 21
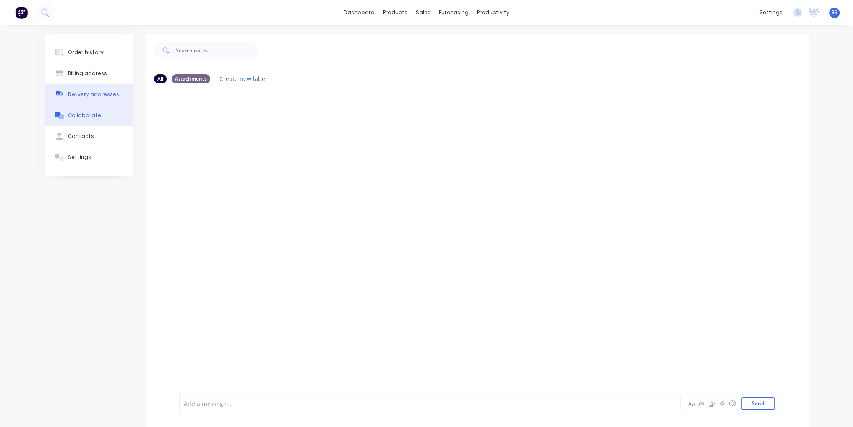
click at [77, 85] on button "Delivery addresses" at bounding box center [89, 94] width 88 height 21
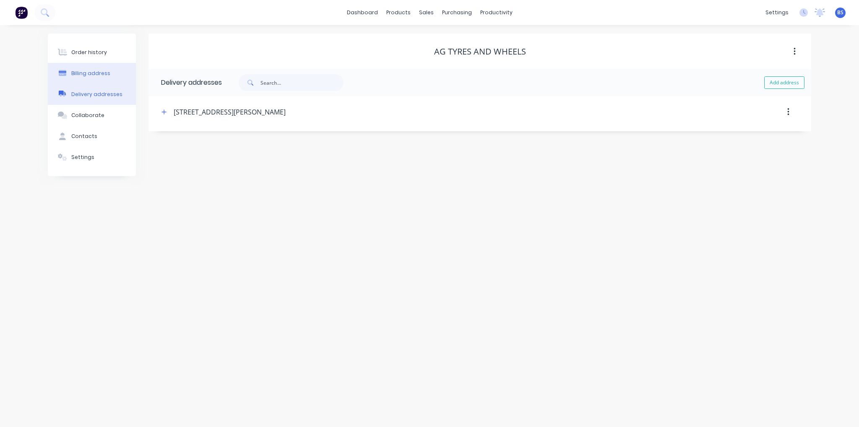
click at [85, 70] on div "Billing address" at bounding box center [90, 74] width 39 height 8
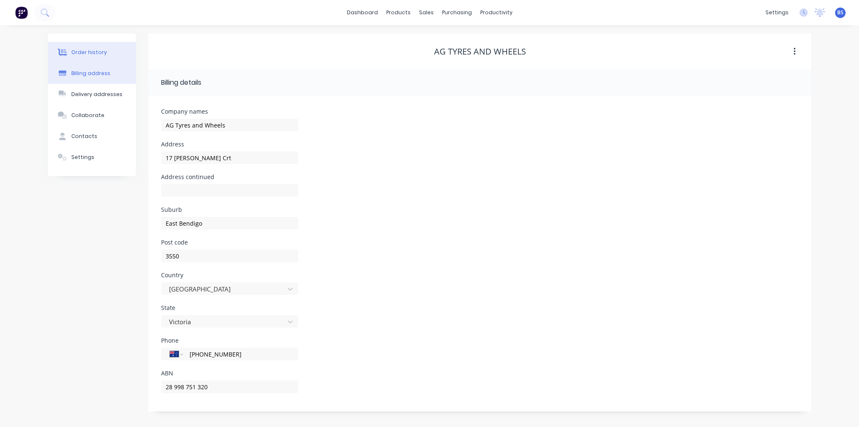
click at [87, 53] on div "Order history" at bounding box center [89, 53] width 36 height 8
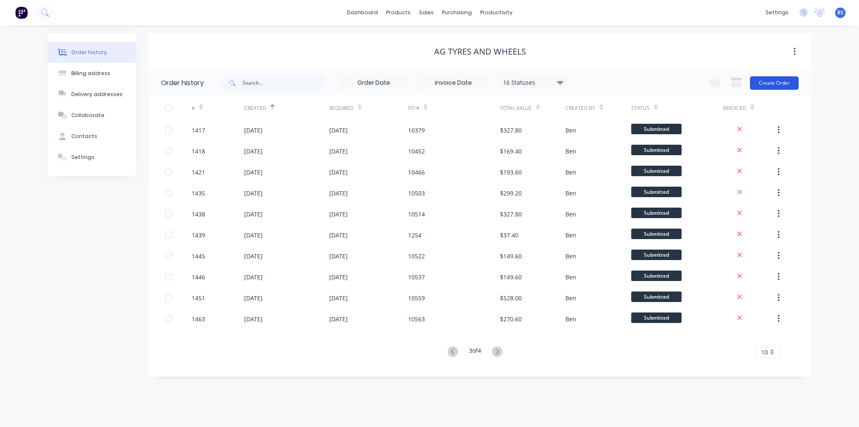
click at [774, 86] on button "Create Order" at bounding box center [774, 82] width 49 height 13
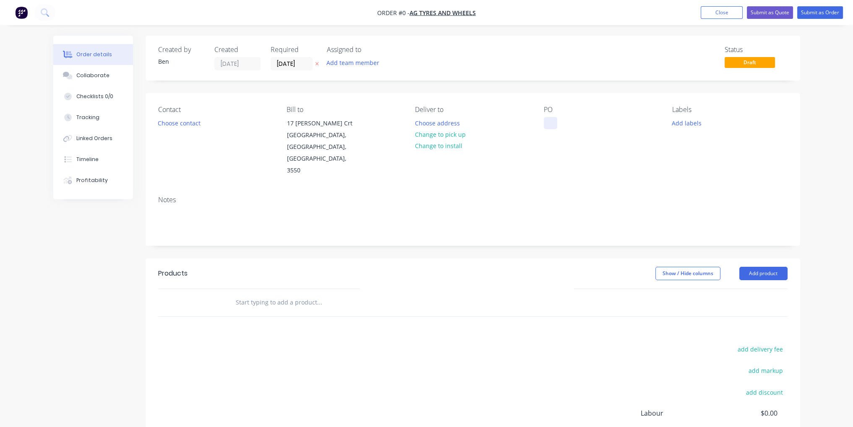
click at [556, 121] on div at bounding box center [550, 123] width 13 height 12
click at [757, 253] on div "Order details Collaborate Checklists 0/0 Tracking Linked Orders Timeline Profit…" at bounding box center [427, 283] width 764 height 495
click at [756, 267] on button "Add product" at bounding box center [763, 273] width 48 height 13
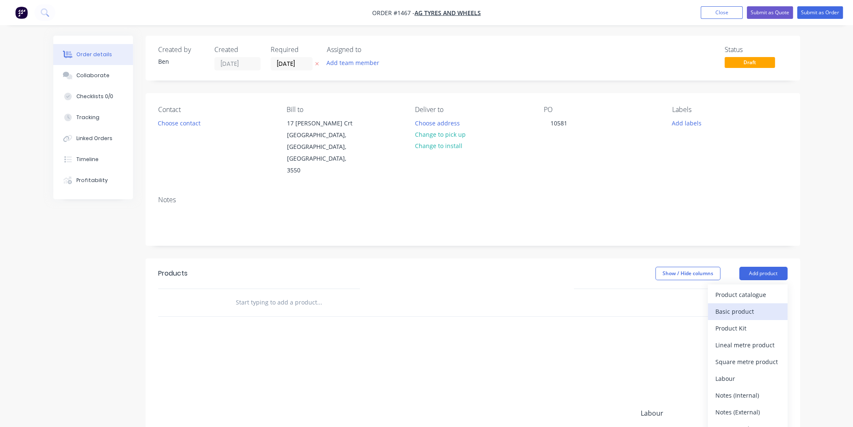
click at [758, 306] on div "Basic product" at bounding box center [747, 312] width 65 height 12
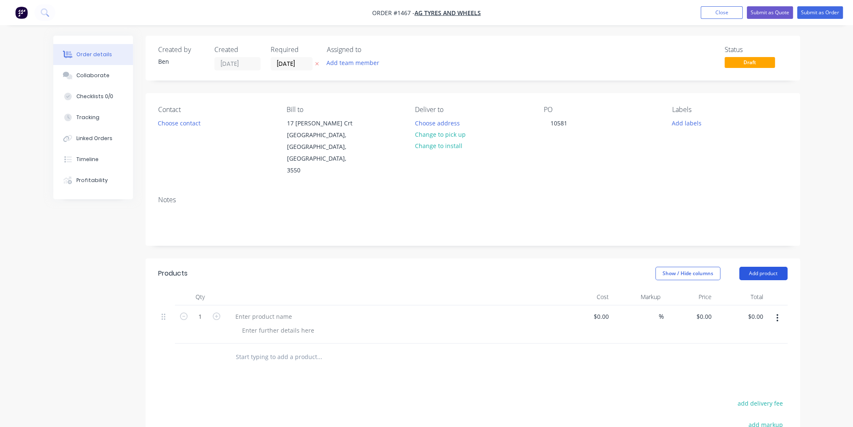
click at [763, 267] on button "Add product" at bounding box center [763, 273] width 48 height 13
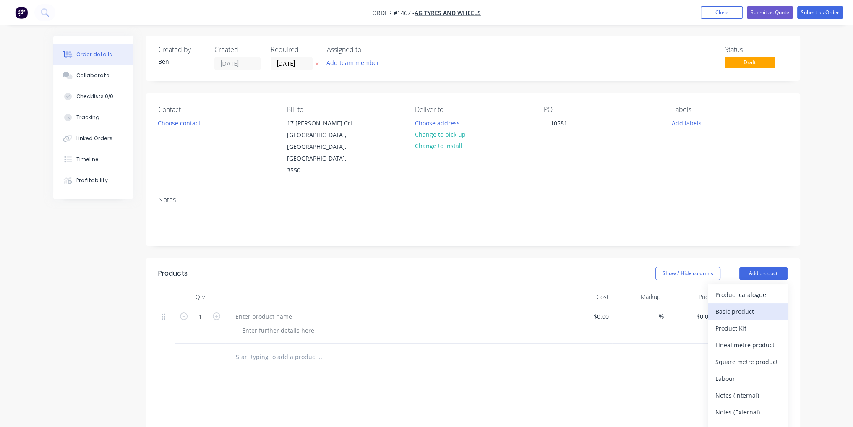
click at [762, 306] on div "Basic product" at bounding box center [747, 312] width 65 height 12
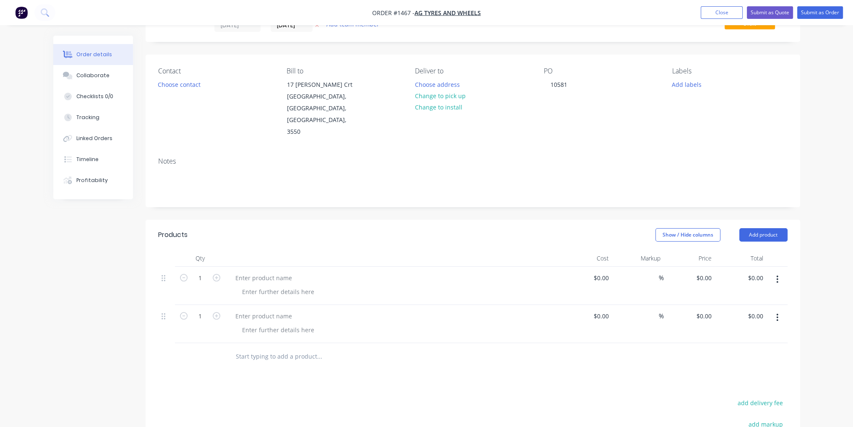
scroll to position [84, 0]
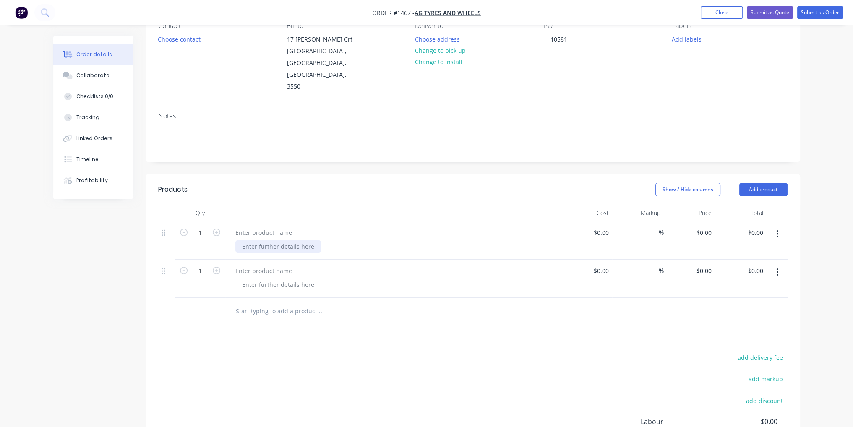
paste div
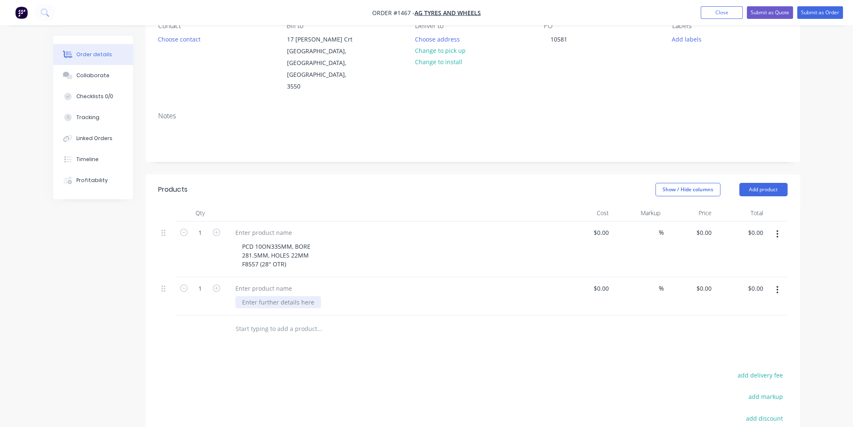
click at [308, 296] on div at bounding box center [278, 302] width 86 height 12
paste div
click at [336, 240] on div "PCD 10ON335MM, BORE 281.5MM, HOLES 22MM F8557 (28'' OTR)" at bounding box center [396, 255] width 322 height 30
click at [271, 227] on div at bounding box center [264, 233] width 70 height 12
paste div
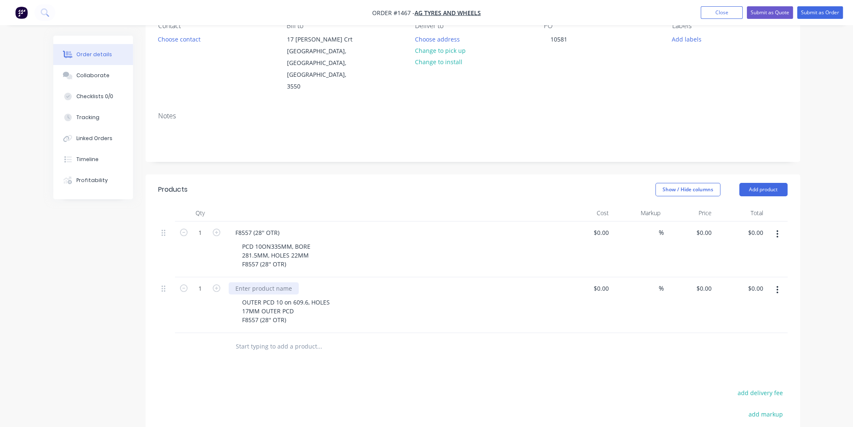
click at [282, 282] on div at bounding box center [264, 288] width 70 height 12
click at [607, 227] on input at bounding box center [602, 233] width 19 height 12
type input "$67.00"
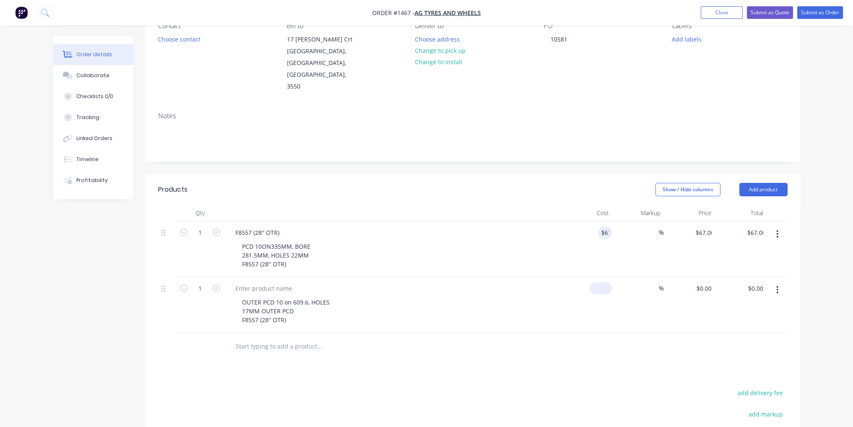
click at [605, 282] on input at bounding box center [602, 288] width 19 height 12
type input "$66.00"
click at [631, 308] on div "%" at bounding box center [638, 305] width 52 height 56
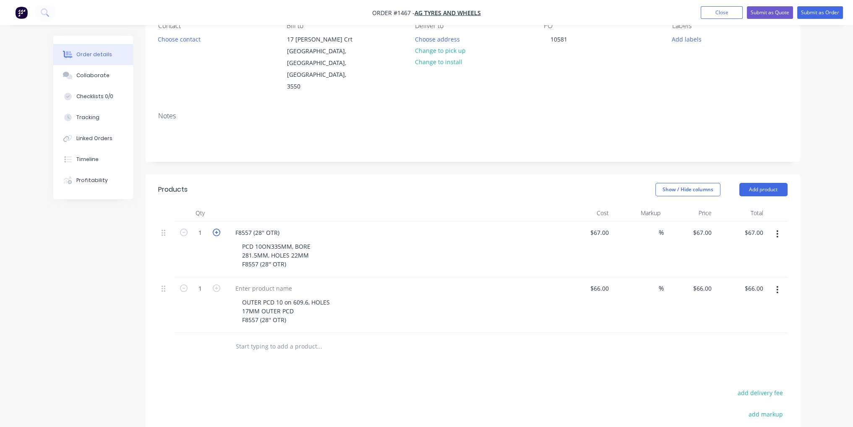
click at [219, 229] on icon "button" at bounding box center [217, 233] width 8 height 8
type input "2"
type input "$134.00"
click at [211, 283] on button "button" at bounding box center [216, 287] width 11 height 9
type input "2"
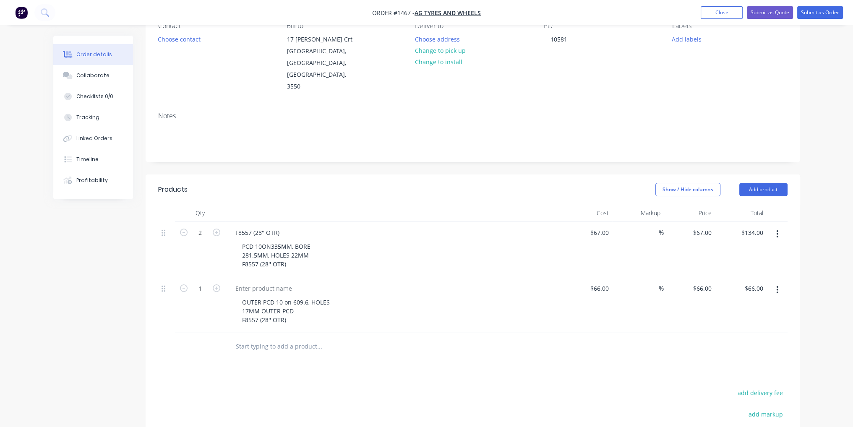
type input "$132.00"
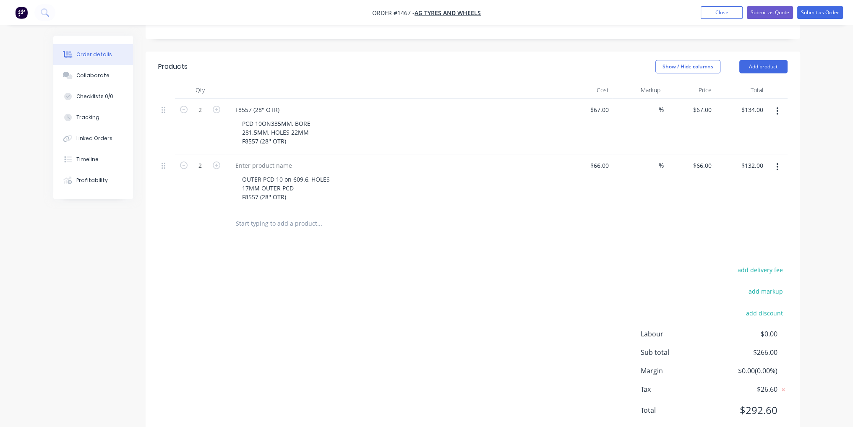
scroll to position [0, 0]
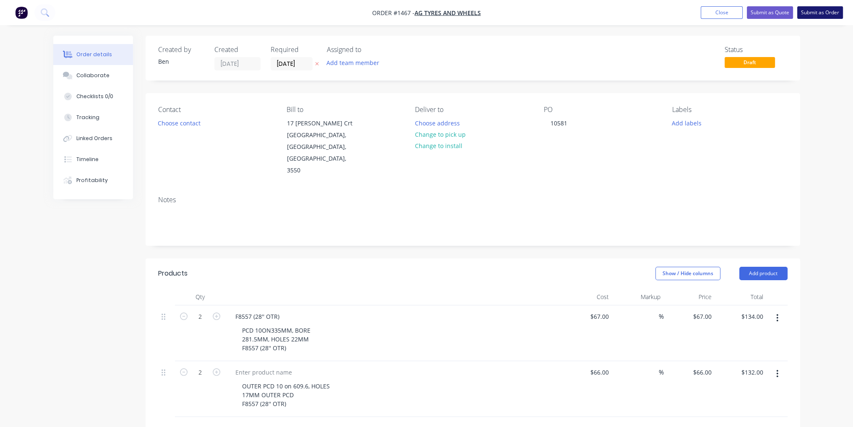
click at [841, 13] on button "Submit as Order" at bounding box center [820, 12] width 46 height 13
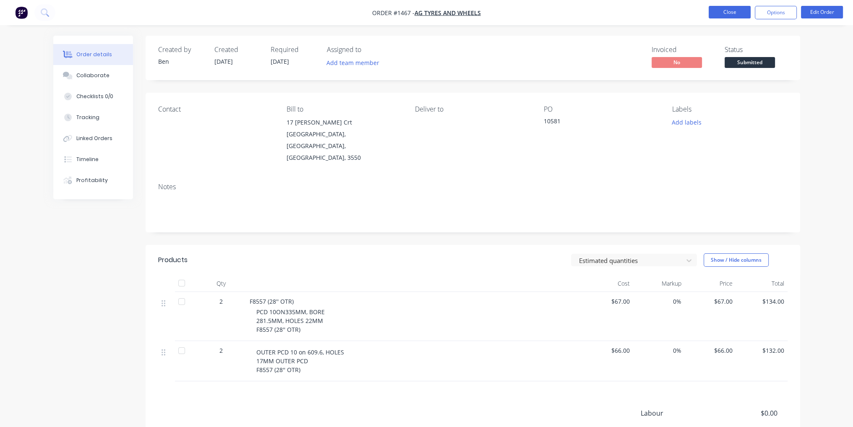
click at [742, 17] on button "Close" at bounding box center [730, 12] width 42 height 13
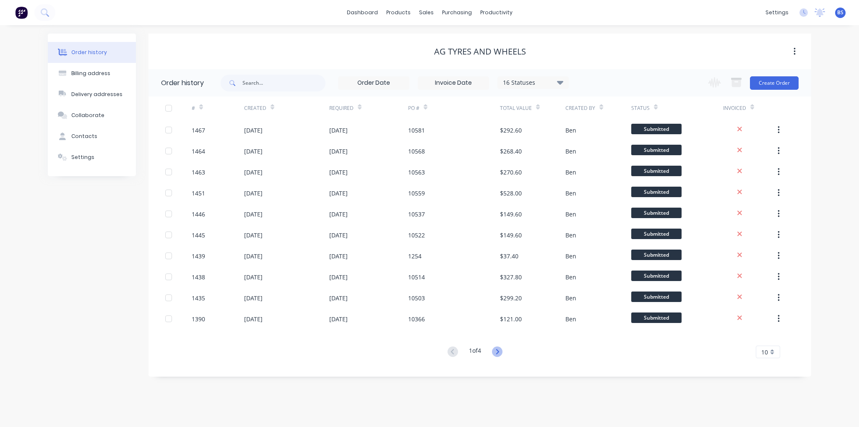
click at [495, 352] on icon at bounding box center [497, 352] width 10 height 10
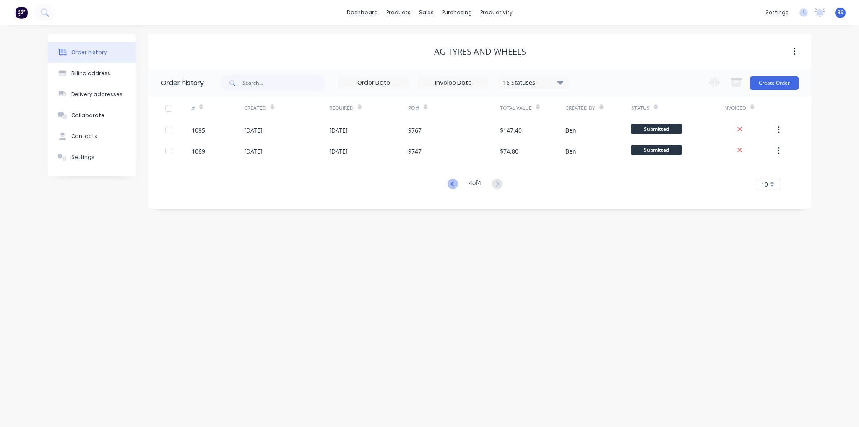
click at [450, 183] on icon at bounding box center [453, 184] width 10 height 10
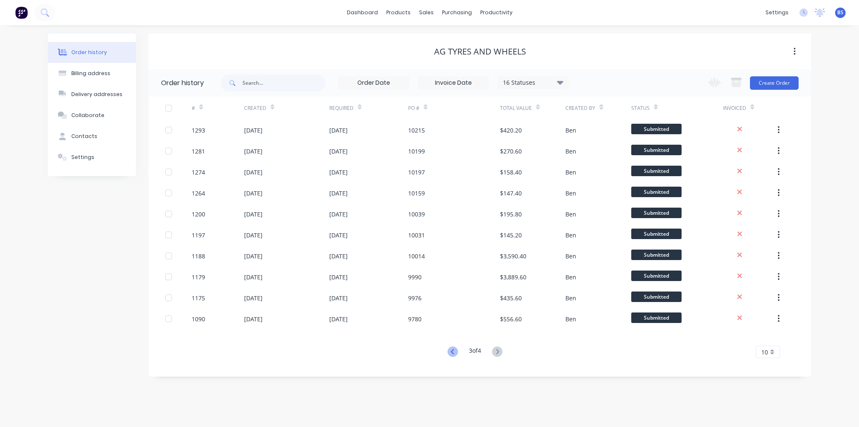
click at [451, 351] on icon at bounding box center [452, 351] width 3 height 5
click at [780, 81] on button "Create Order" at bounding box center [774, 82] width 49 height 13
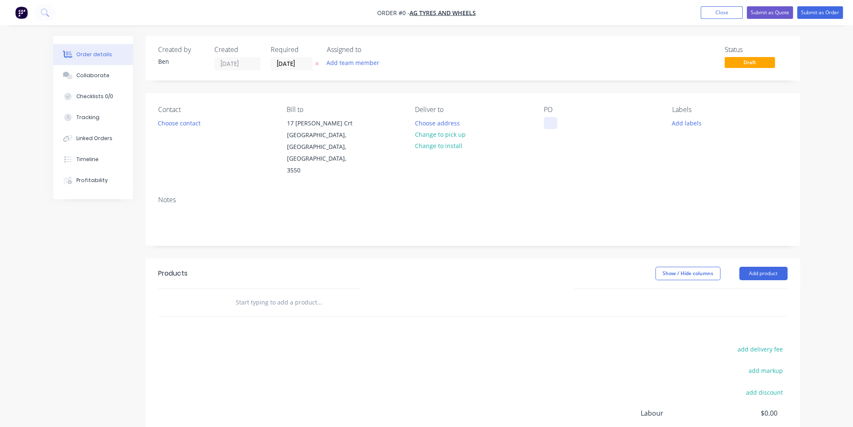
click at [553, 118] on div at bounding box center [550, 123] width 13 height 12
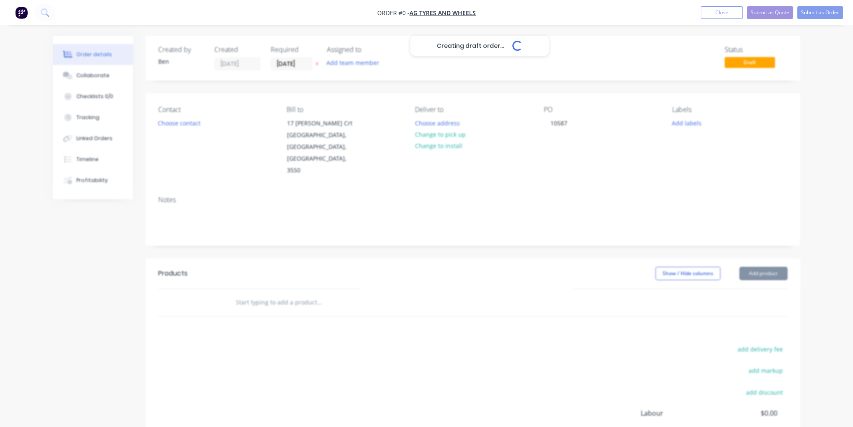
click at [555, 270] on div "Creating draft order... Loading... Order details Collaborate Checklists 0/0 Tra…" at bounding box center [427, 283] width 764 height 495
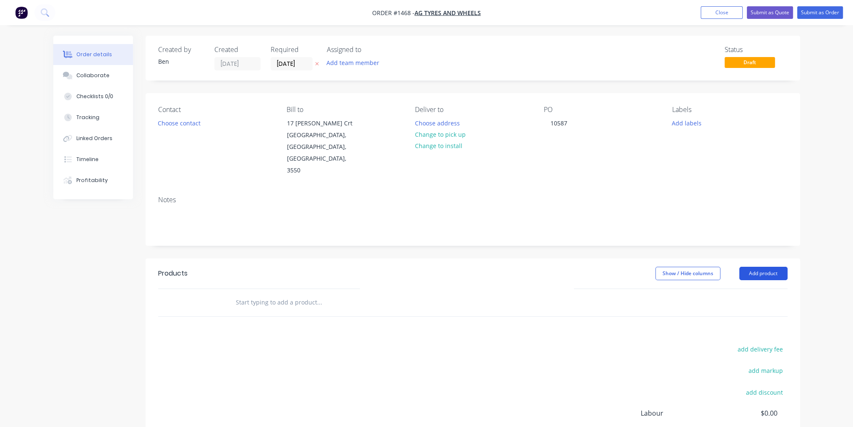
click at [767, 267] on button "Add product" at bounding box center [763, 273] width 48 height 13
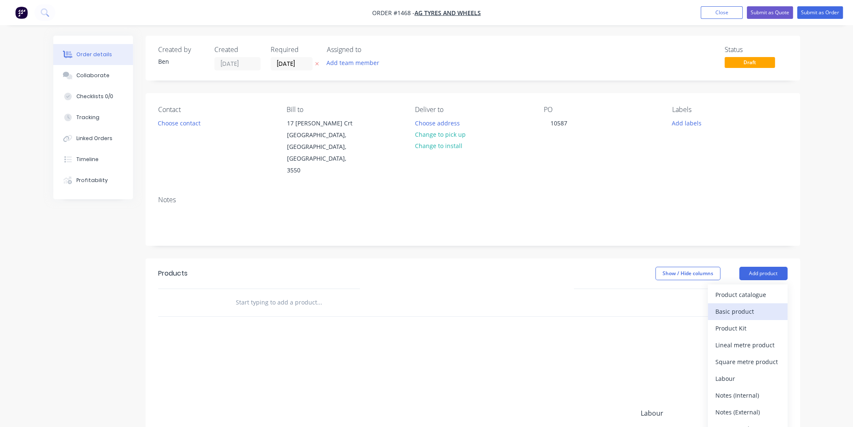
click at [759, 306] on div "Basic product" at bounding box center [747, 312] width 65 height 12
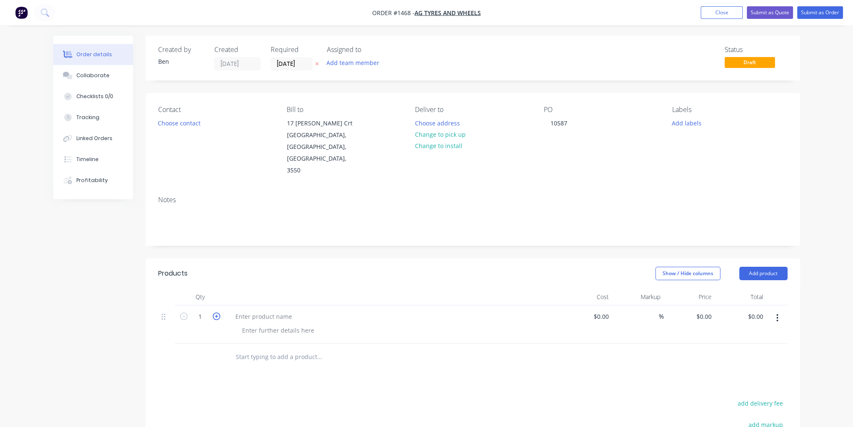
click at [214, 313] on icon "button" at bounding box center [217, 317] width 8 height 8
type input "2"
click at [760, 267] on button "Add product" at bounding box center [763, 273] width 48 height 13
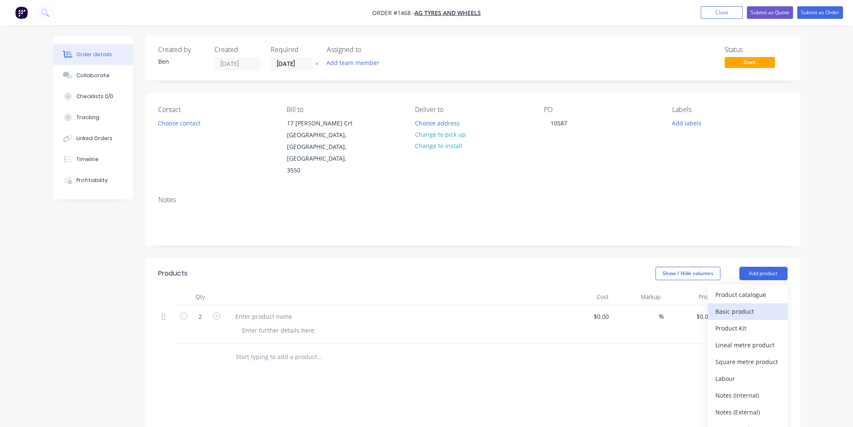
click at [757, 306] on div "Basic product" at bounding box center [747, 312] width 65 height 12
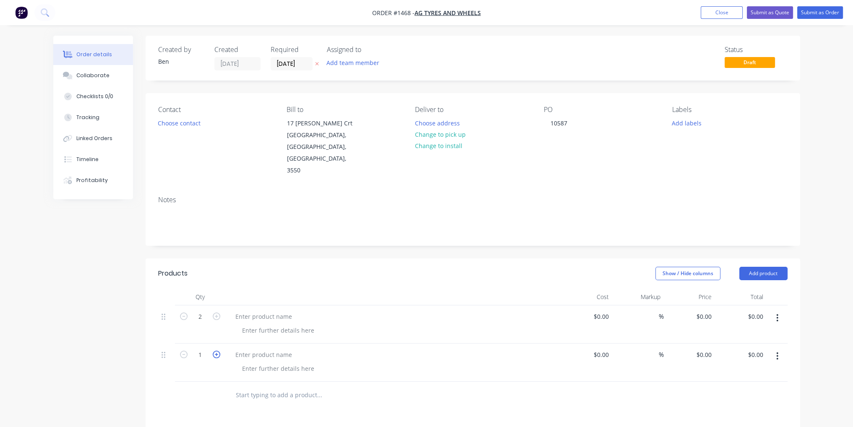
click at [214, 351] on icon "button" at bounding box center [217, 355] width 8 height 8
type input "2"
paste div
click at [416, 380] on div "Outer PCD 8on700, 18mm Round Holes F8606 (32")" at bounding box center [396, 395] width 322 height 30
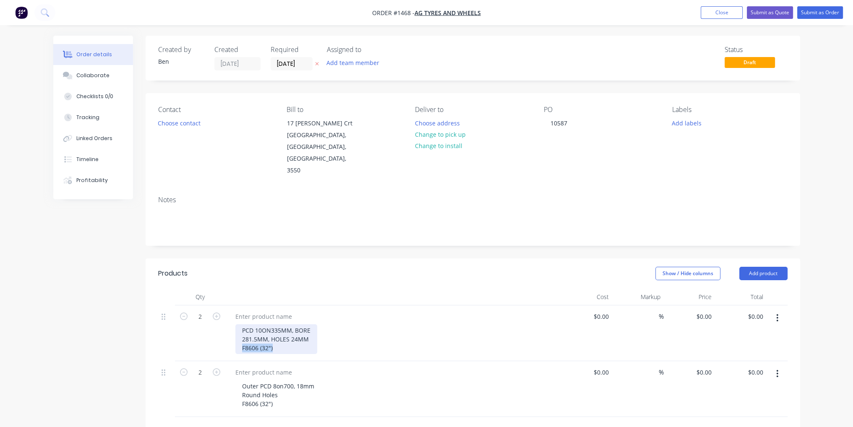
drag, startPoint x: 272, startPoint y: 329, endPoint x: 242, endPoint y: 329, distance: 30.6
click at [242, 329] on div "PCD 10ON335MM, BORE 281.5MM, HOLES 24MM F8606 (32")" at bounding box center [276, 339] width 82 height 30
copy div "F8606 (32")"
click at [261, 311] on div at bounding box center [264, 317] width 70 height 12
paste div
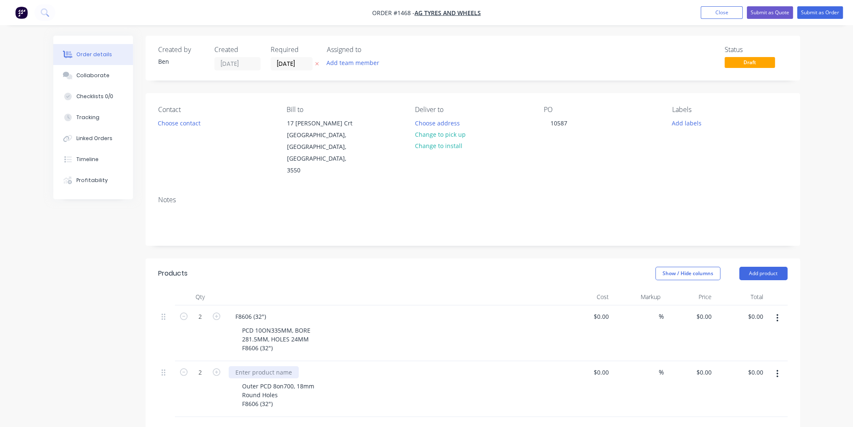
click at [269, 366] on div at bounding box center [264, 372] width 70 height 12
drag, startPoint x: 269, startPoint y: 345, endPoint x: 240, endPoint y: 352, distance: 29.1
click at [240, 366] on div at bounding box center [264, 372] width 70 height 12
paste div
click at [600, 311] on div at bounding box center [605, 317] width 13 height 12
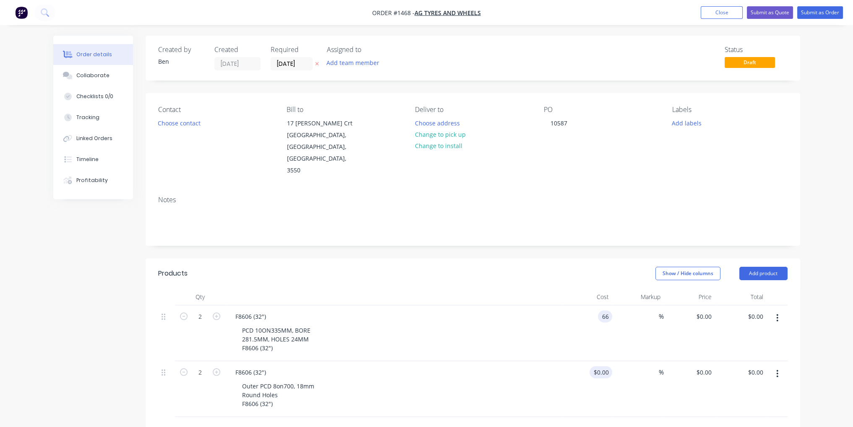
type input "$66.00"
type input "$132.00"
click at [609, 366] on input at bounding box center [608, 372] width 10 height 12
type input "$50.00"
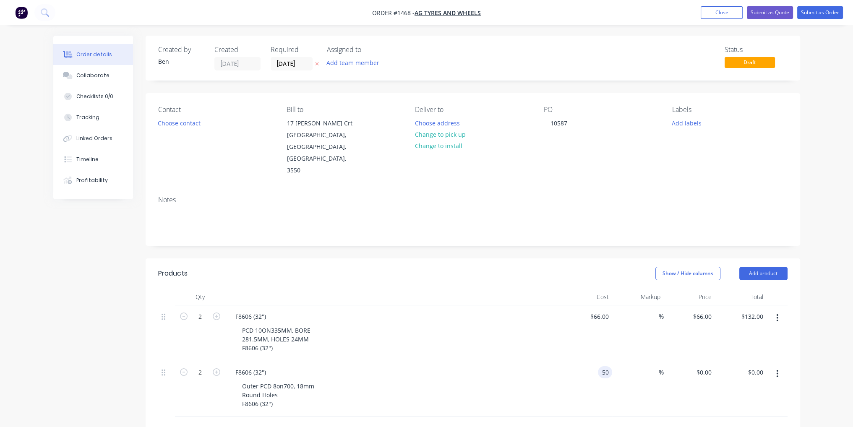
type input "$50.00"
type input "$100.00"
click at [436, 383] on div "Outer PCD 8on700, 18mm Round Holes F8606 (32")" at bounding box center [396, 395] width 322 height 30
click at [830, 13] on button "Submit as Order" at bounding box center [820, 12] width 46 height 13
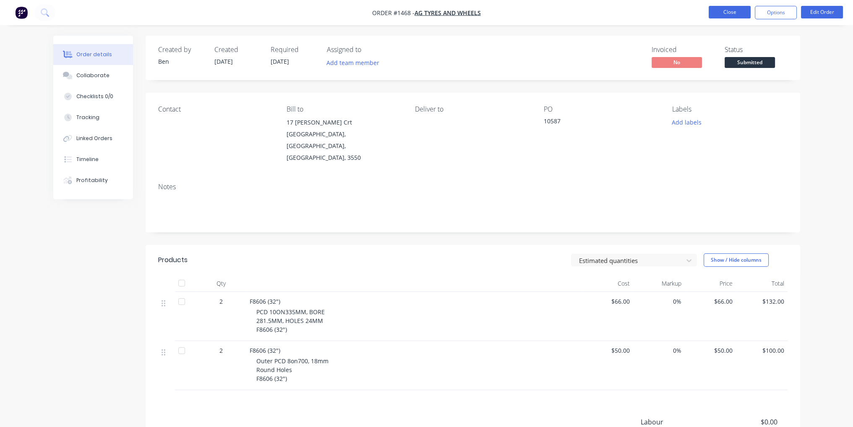
click at [735, 9] on button "Close" at bounding box center [730, 12] width 42 height 13
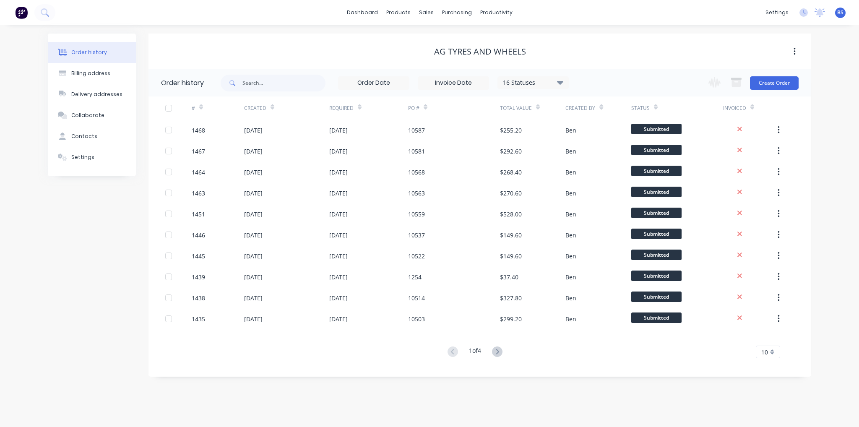
click at [773, 90] on div "Change order status Submitted Urgent Jobs Waiting on Materials In Production In…" at bounding box center [751, 82] width 96 height 27
click at [776, 82] on button "Create Order" at bounding box center [774, 82] width 49 height 13
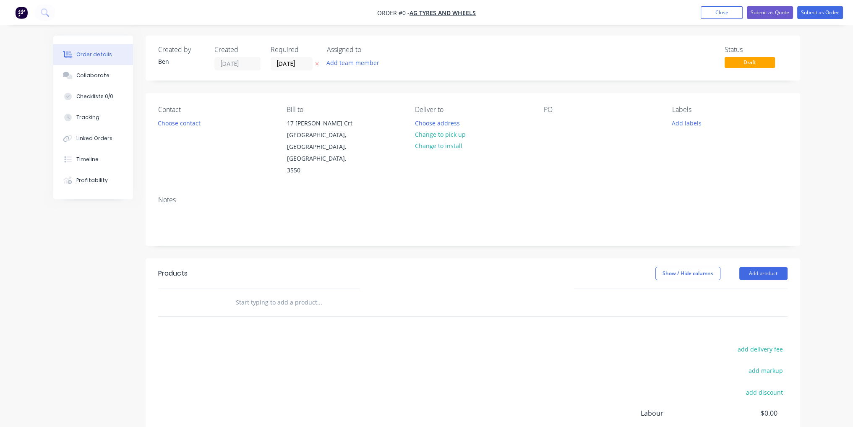
click at [554, 115] on div "PO" at bounding box center [601, 141] width 115 height 71
click at [544, 129] on div "Contact Choose contact Bill to [STREET_ADDRESS][PERSON_NAME] Deliver to Choose …" at bounding box center [473, 141] width 655 height 96
click at [545, 116] on div "PO" at bounding box center [601, 141] width 115 height 71
click at [550, 122] on div at bounding box center [550, 123] width 13 height 12
click at [524, 240] on div "Order details Collaborate Checklists 0/0 Tracking Linked Orders Timeline Profit…" at bounding box center [427, 283] width 764 height 495
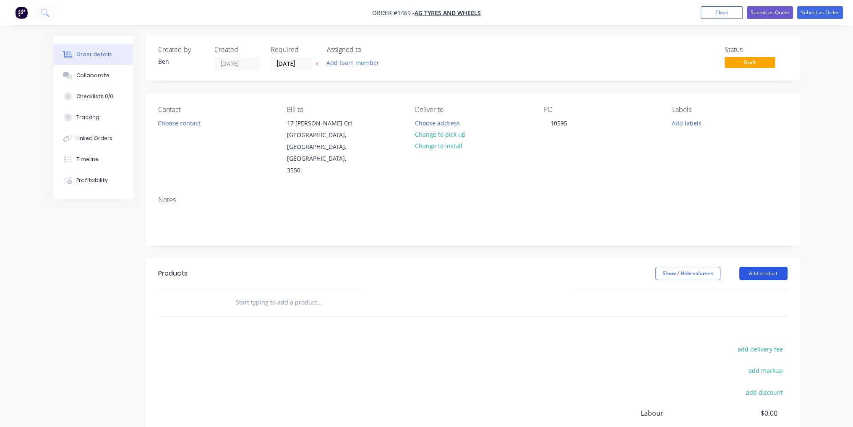
click at [750, 267] on button "Add product" at bounding box center [763, 273] width 48 height 13
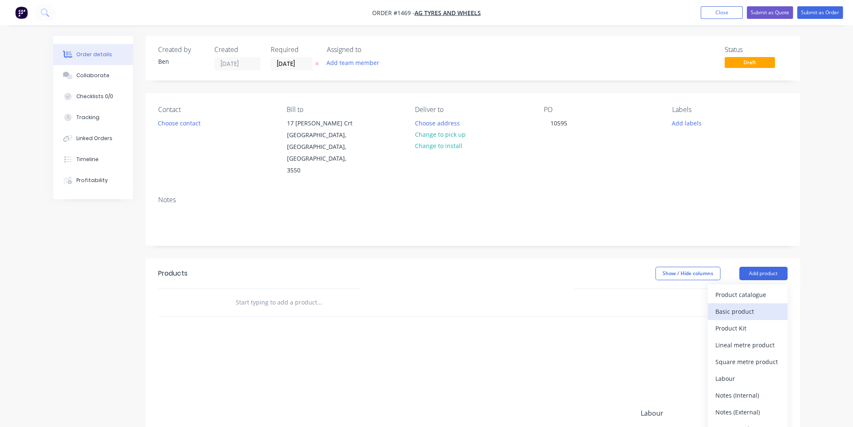
click at [753, 306] on div "Basic product" at bounding box center [747, 312] width 65 height 12
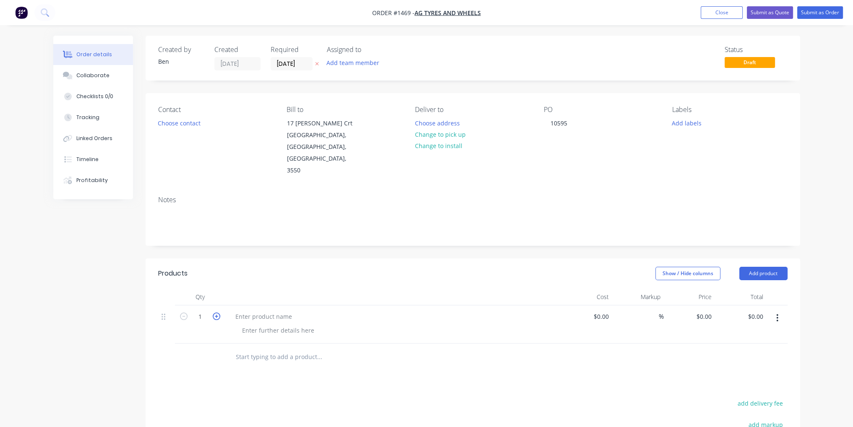
click at [218, 313] on icon "button" at bounding box center [217, 317] width 8 height 8
type input "2"
paste div
click at [280, 306] on div "BT Spotface 390mm existing wheel. R8386 Underside" at bounding box center [393, 334] width 336 height 56
drag, startPoint x: 259, startPoint y: 324, endPoint x: 238, endPoint y: 324, distance: 20.6
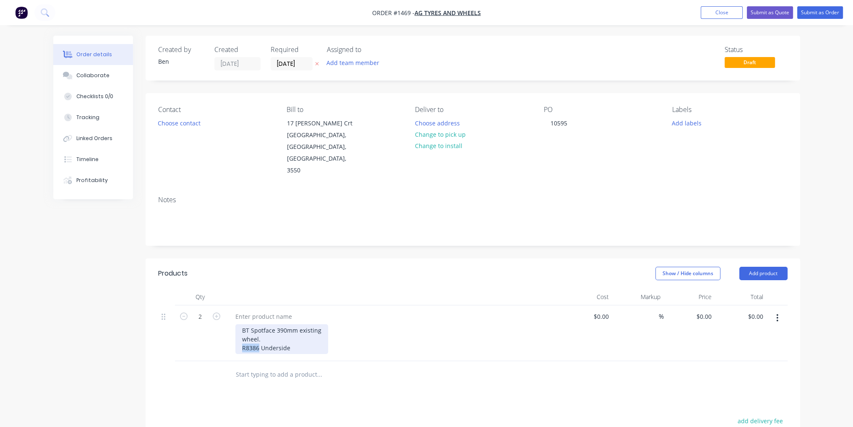
click at [238, 324] on div "BT Spotface 390mm existing wheel. R8386 Underside" at bounding box center [281, 339] width 93 height 30
copy div "R8386"
click at [264, 311] on div at bounding box center [264, 317] width 70 height 12
paste div
click at [600, 311] on div "$0.00" at bounding box center [601, 317] width 23 height 12
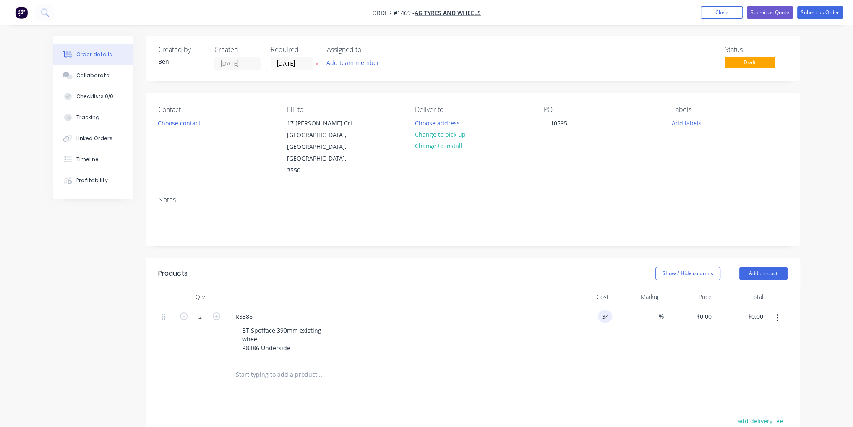
type input "$34.00"
type input "$68.00"
click at [584, 361] on div at bounding box center [472, 374] width 629 height 27
click at [823, 10] on button "Submit as Order" at bounding box center [820, 12] width 46 height 13
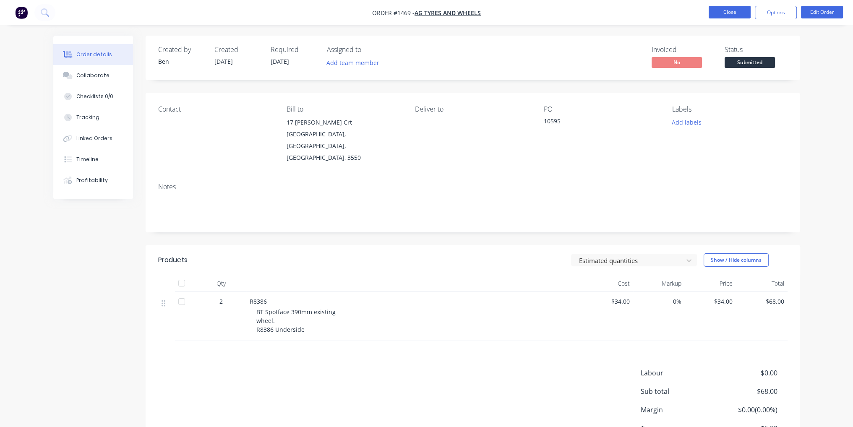
click at [710, 18] on button "Close" at bounding box center [730, 12] width 42 height 13
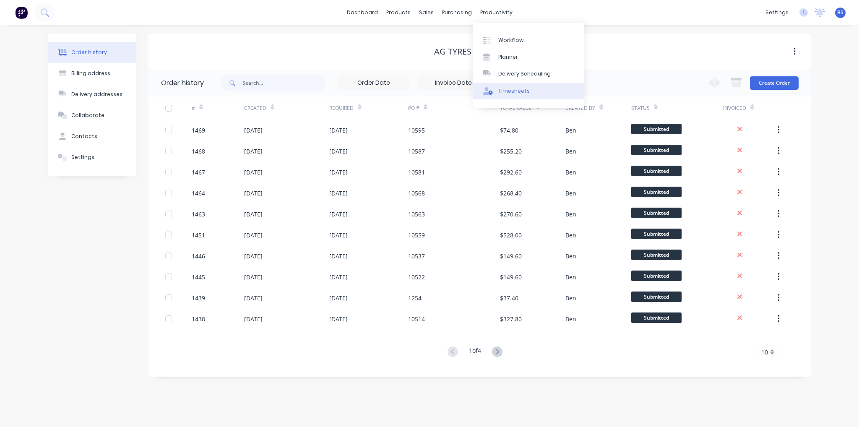
click at [518, 92] on div "Timesheets" at bounding box center [514, 91] width 31 height 8
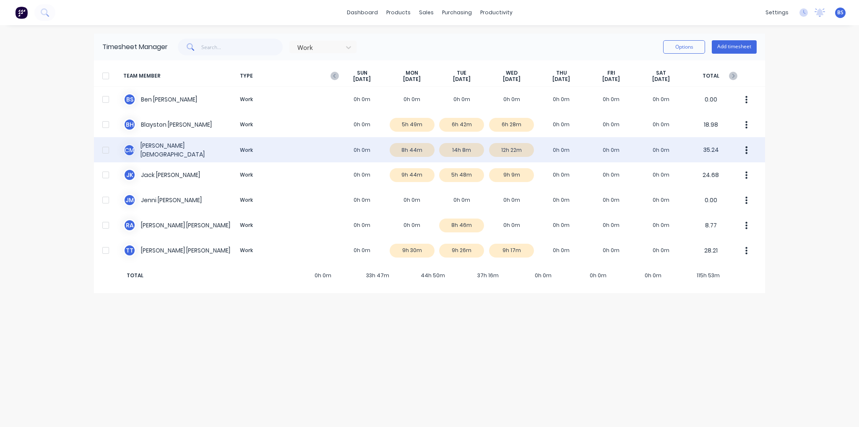
click at [510, 149] on div "C M [PERSON_NAME] Work 0h 0m 8h 44m 14h 8m 12h 22m 0h 0m 0h 0m 0h 0m 35.24" at bounding box center [429, 149] width 671 height 25
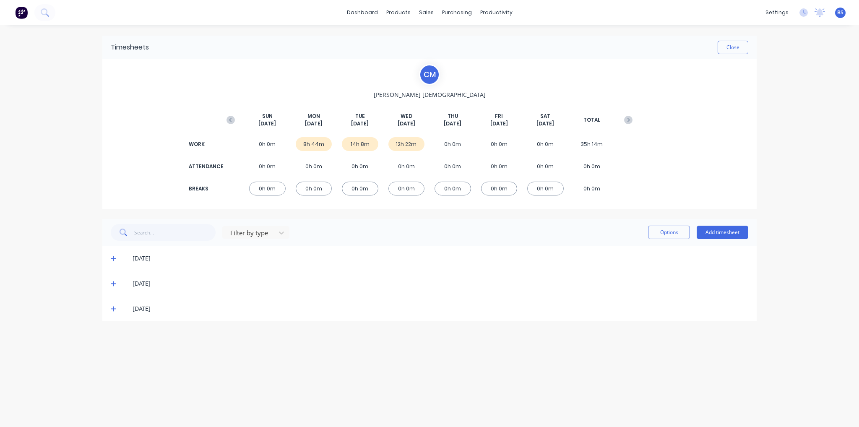
click at [113, 309] on icon at bounding box center [113, 309] width 5 height 5
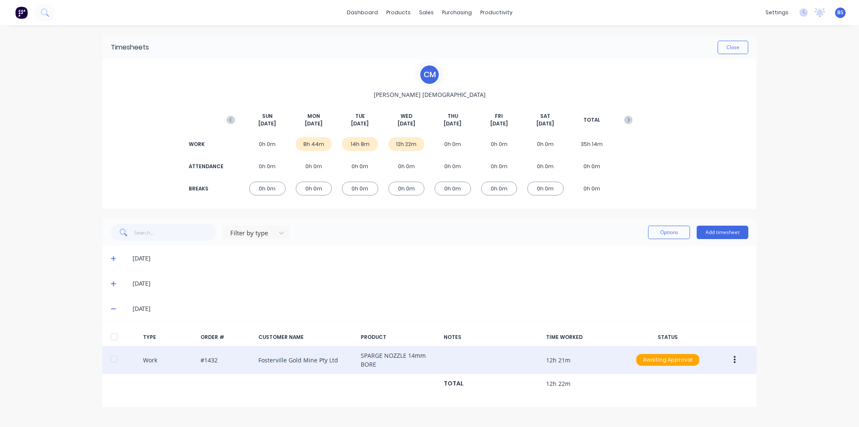
click at [728, 360] on button "button" at bounding box center [735, 360] width 20 height 15
click at [715, 328] on div "Edit" at bounding box center [705, 329] width 65 height 12
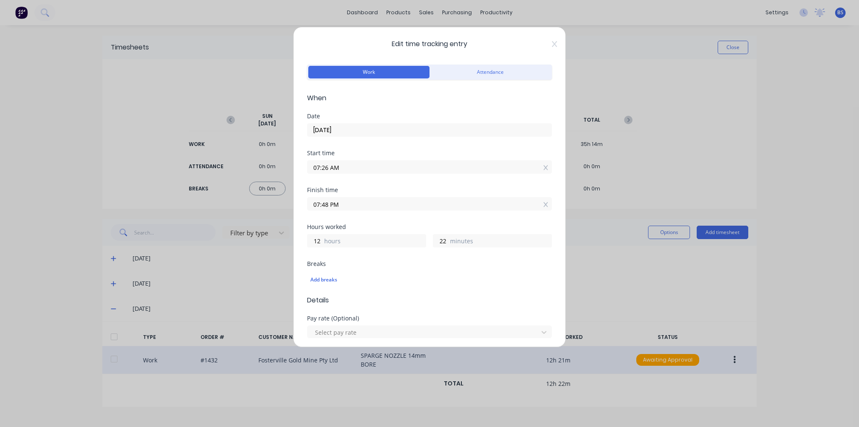
drag, startPoint x: 327, startPoint y: 204, endPoint x: 299, endPoint y: 203, distance: 28.1
click at [299, 203] on div "Edit time tracking entry Work Attendance When Date [DATE] Start time 07:26 AM F…" at bounding box center [429, 187] width 273 height 321
click at [411, 204] on input "5:00 PM" at bounding box center [430, 204] width 244 height 13
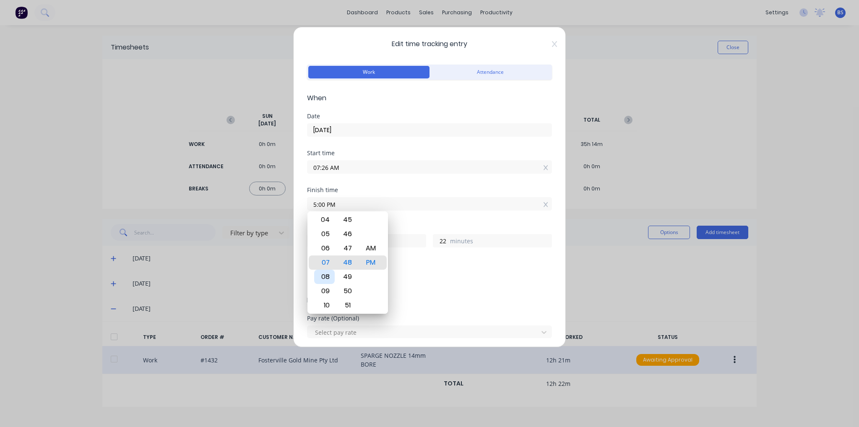
type input "05:00 PM"
type input "9"
type input "34"
drag, startPoint x: 323, startPoint y: 282, endPoint x: 325, endPoint y: 314, distance: 32.0
click at [325, 314] on body "dashboard products sales purchasing productivity dashboard products Product Cat…" at bounding box center [429, 213] width 859 height 427
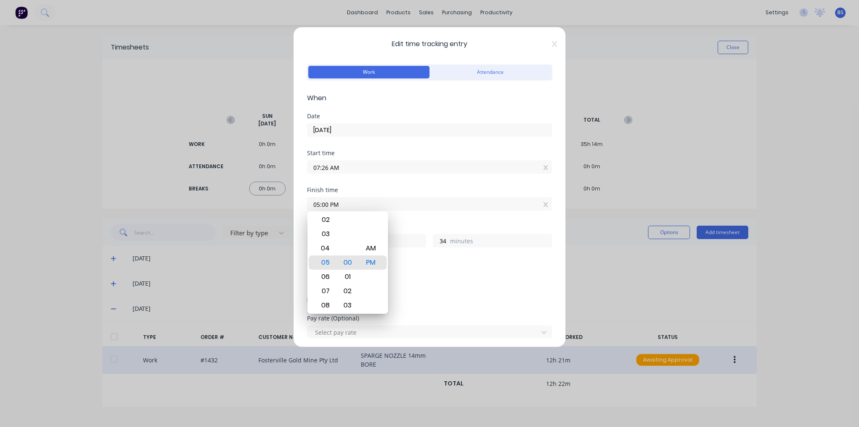
click at [414, 285] on div "Add breaks" at bounding box center [429, 280] width 245 height 18
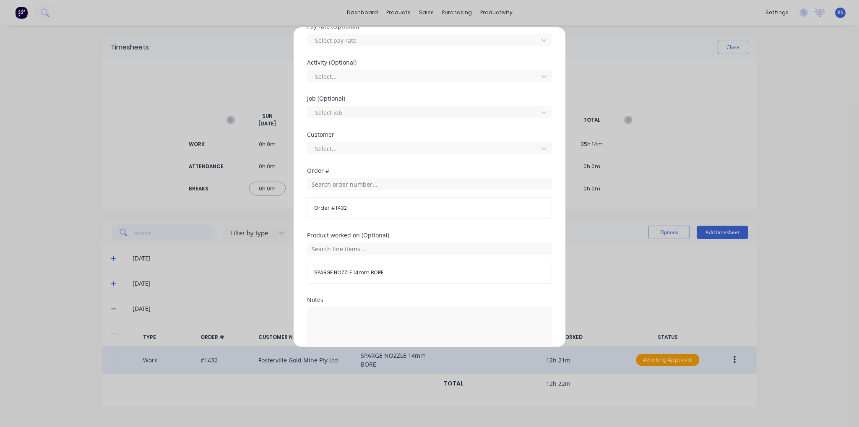
scroll to position [334, 0]
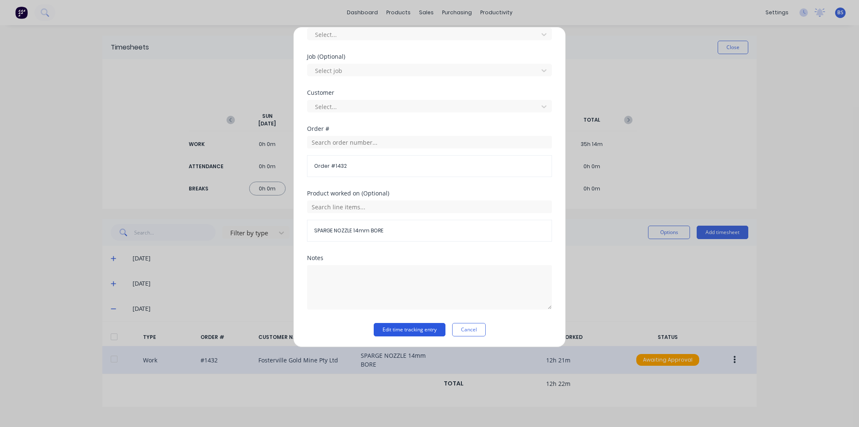
click at [410, 326] on button "Edit time tracking entry" at bounding box center [410, 329] width 72 height 13
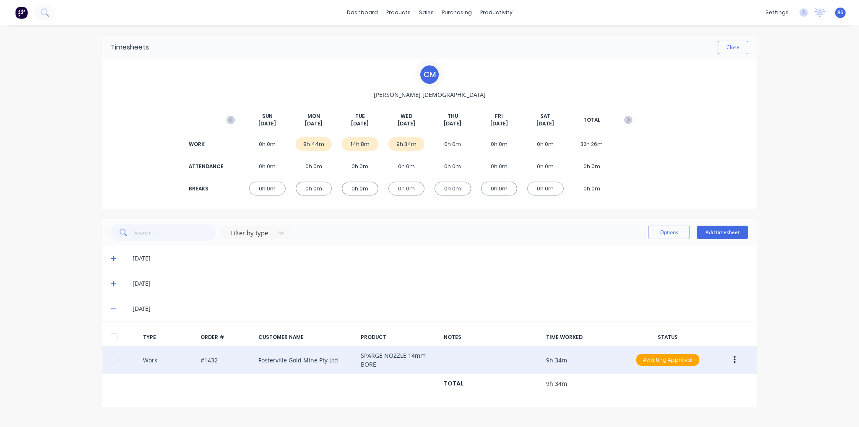
click at [112, 282] on icon at bounding box center [113, 284] width 5 height 6
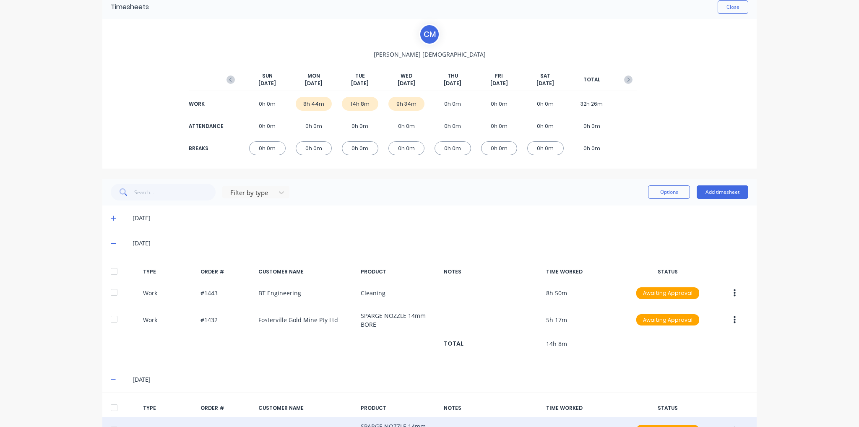
scroll to position [101, 0]
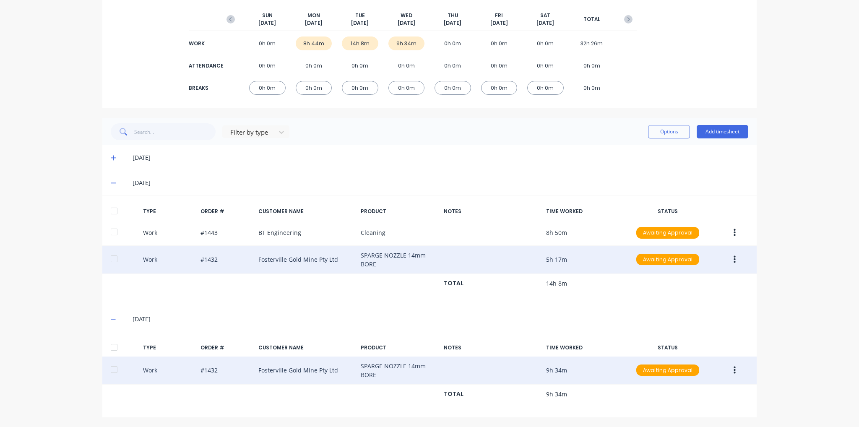
click at [735, 260] on button "button" at bounding box center [735, 259] width 20 height 15
click at [732, 227] on div "Edit" at bounding box center [705, 228] width 65 height 12
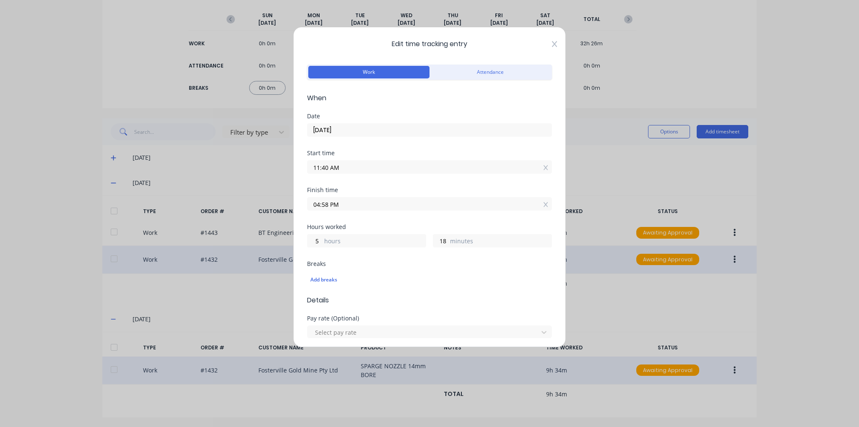
click at [552, 45] on icon at bounding box center [554, 44] width 5 height 6
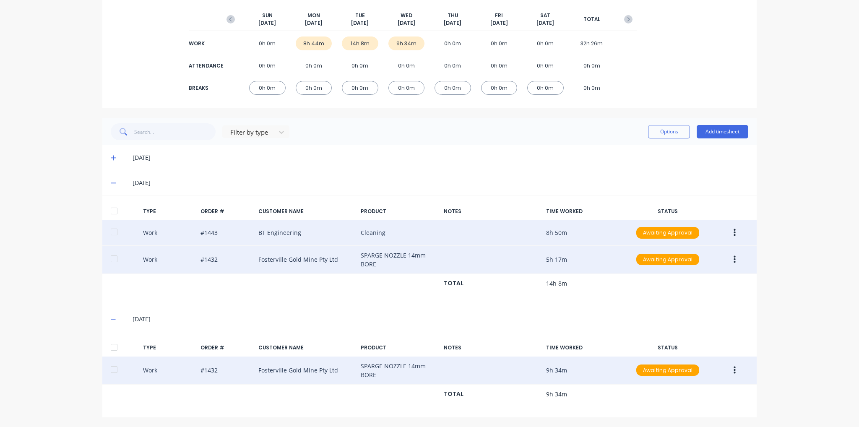
click at [734, 237] on button "button" at bounding box center [735, 232] width 20 height 15
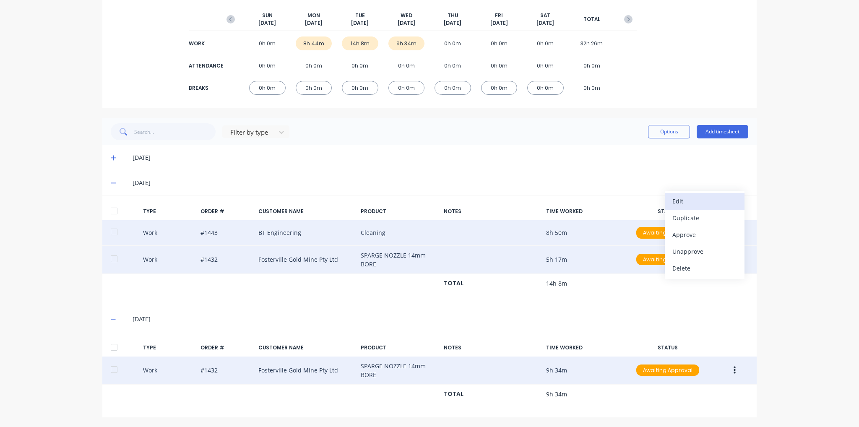
click at [730, 193] on button "Edit" at bounding box center [705, 201] width 80 height 17
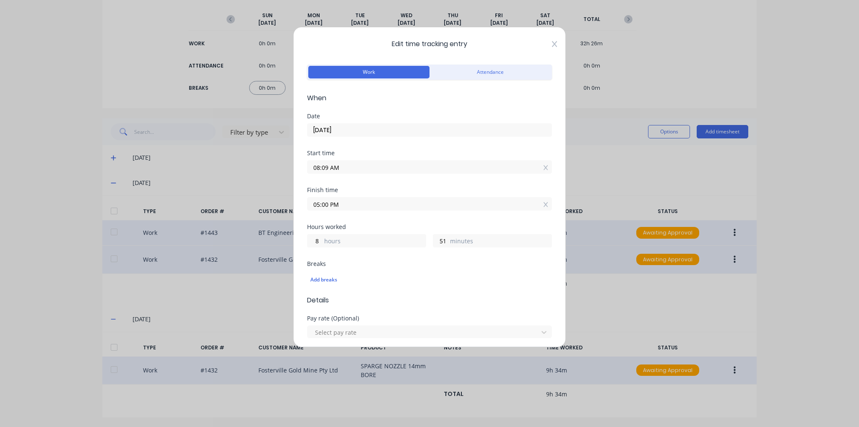
click at [552, 42] on icon at bounding box center [554, 44] width 5 height 7
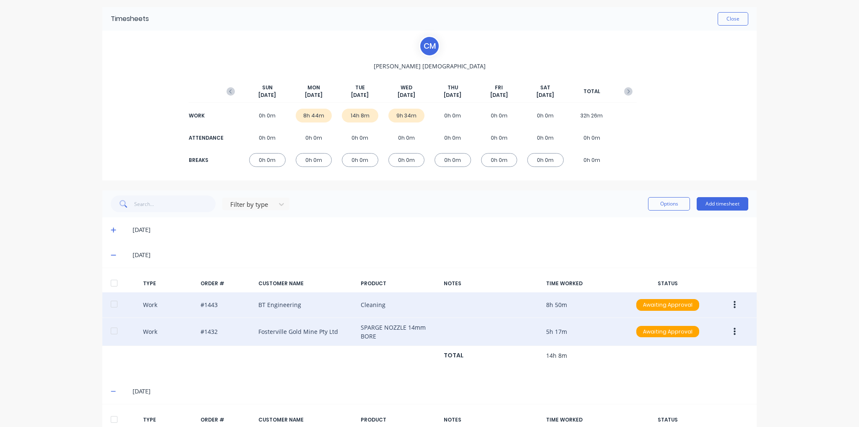
scroll to position [84, 0]
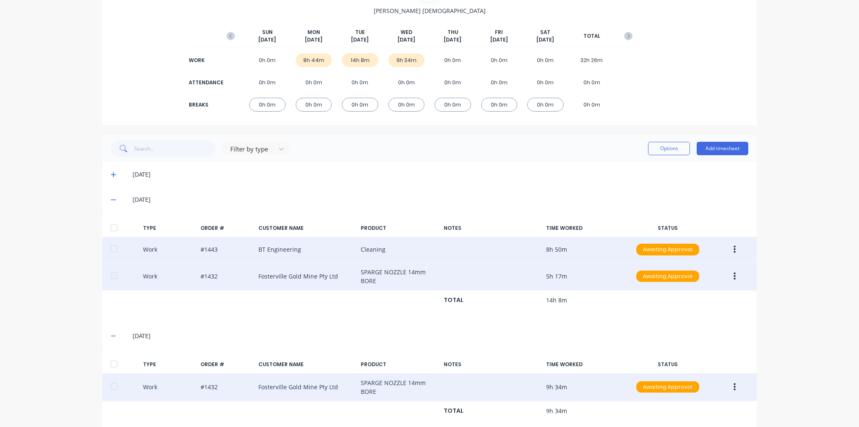
click at [732, 280] on button "button" at bounding box center [735, 276] width 20 height 15
click at [727, 240] on div "Edit" at bounding box center [705, 245] width 65 height 12
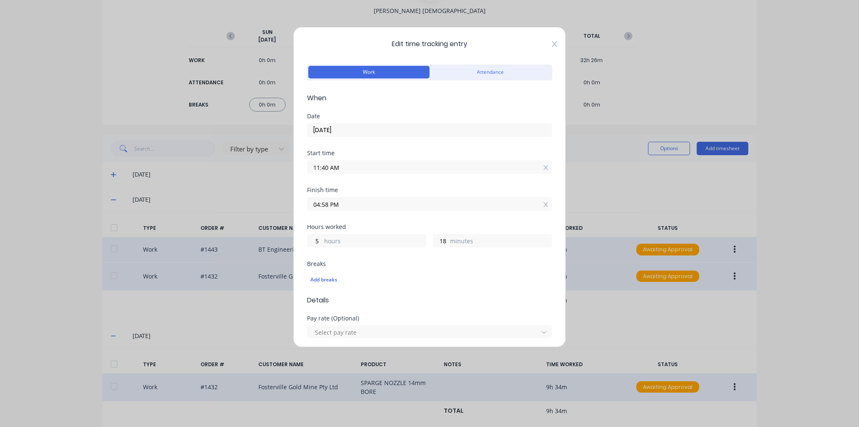
click at [552, 42] on icon at bounding box center [554, 44] width 5 height 6
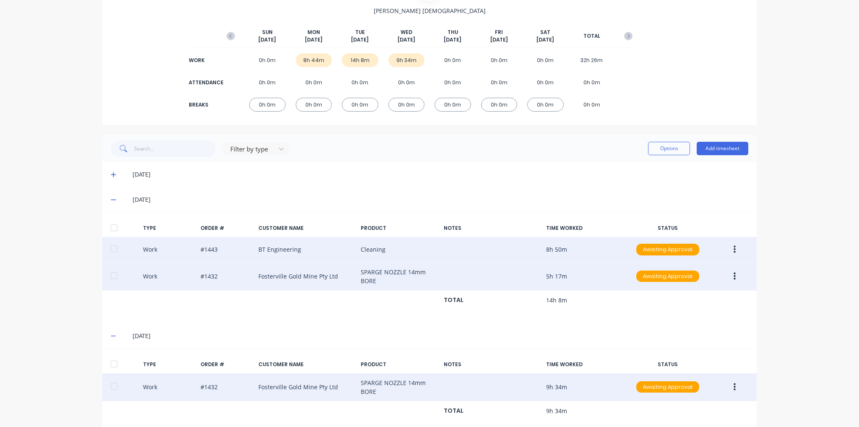
click at [734, 249] on button "button" at bounding box center [735, 249] width 20 height 15
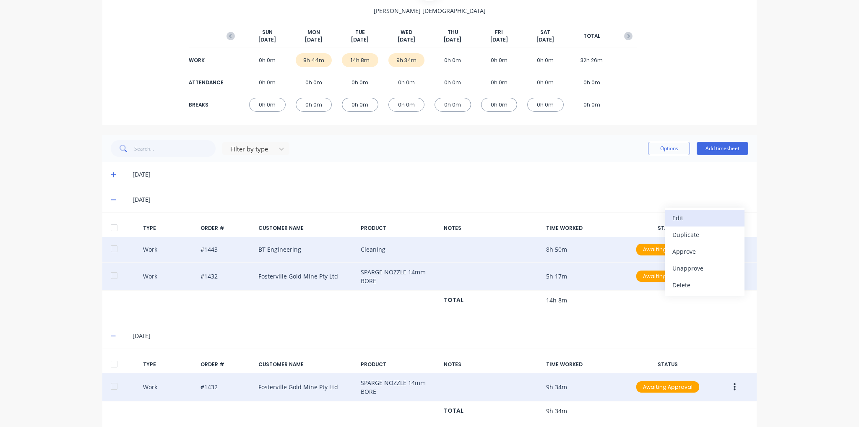
click at [725, 216] on div "Edit" at bounding box center [705, 218] width 65 height 12
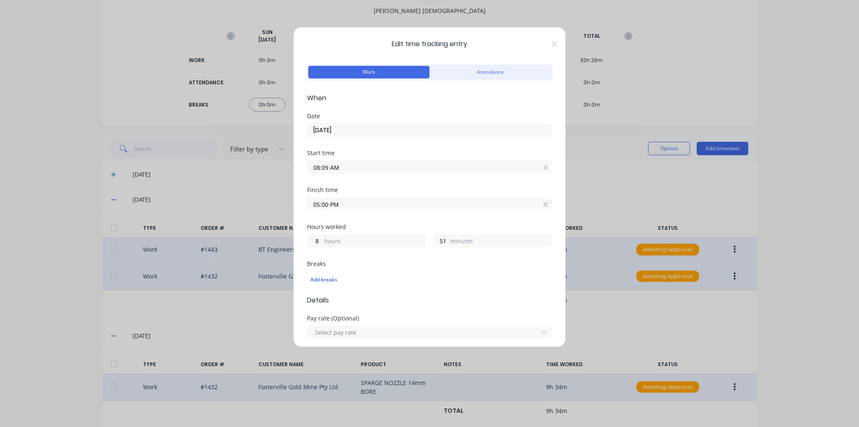
click at [328, 165] on input "08:09 AM" at bounding box center [430, 167] width 244 height 13
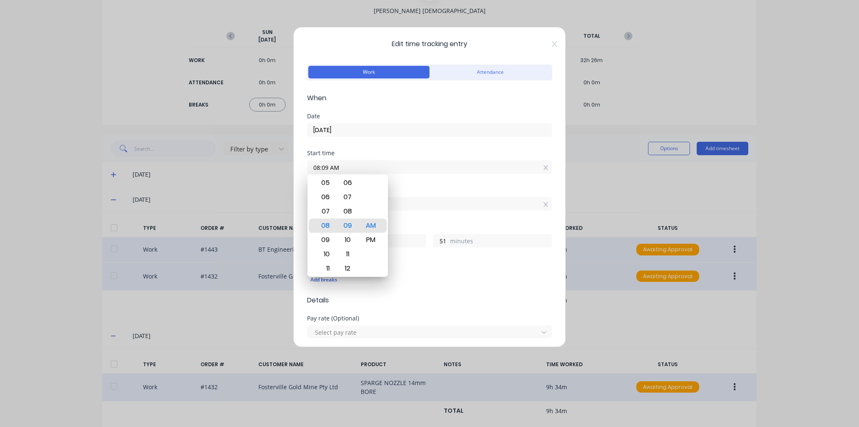
click at [356, 165] on input "08:09 AM" at bounding box center [430, 167] width 244 height 13
click at [329, 167] on input "08:09 AM" at bounding box center [430, 167] width 244 height 13
click at [493, 202] on input "05:00 PM" at bounding box center [430, 204] width 244 height 13
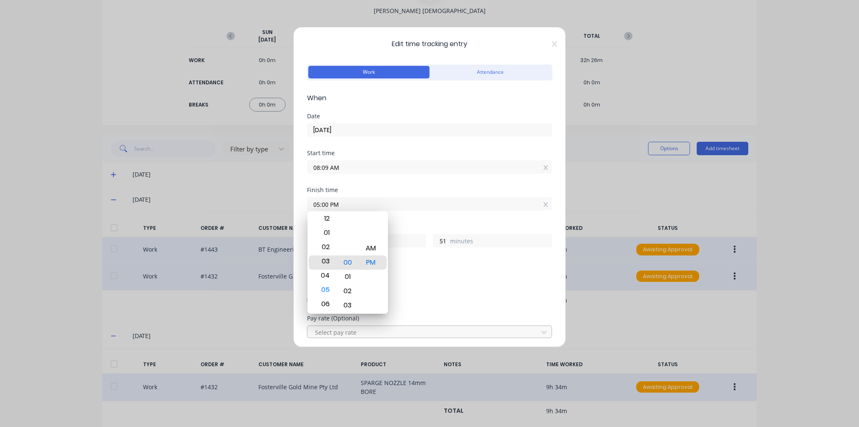
drag, startPoint x: 328, startPoint y: 290, endPoint x: 329, endPoint y: 326, distance: 35.7
click at [329, 326] on body "dashboard products sales purchasing productivity dashboard products Product Cat…" at bounding box center [429, 213] width 859 height 427
type input "02:00 PM"
type input "5"
click at [373, 245] on div "AM" at bounding box center [370, 248] width 21 height 14
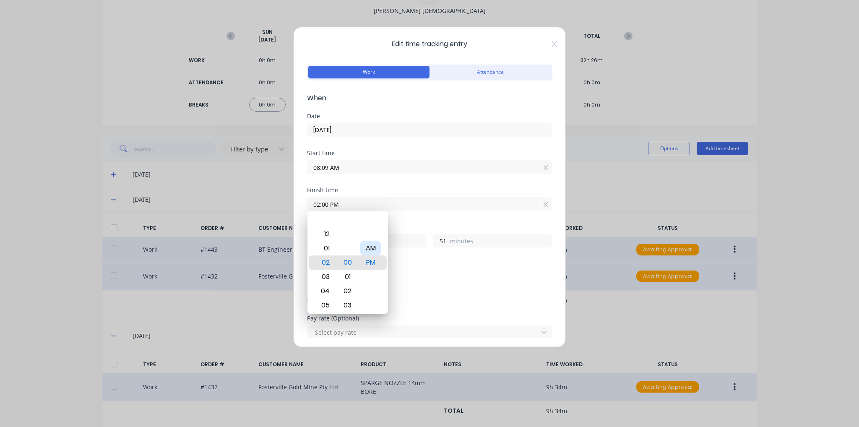
type input "02:00 AM"
type input "17"
drag, startPoint x: 325, startPoint y: 295, endPoint x: 330, endPoint y: 260, distance: 35.6
click at [330, 260] on div "04" at bounding box center [324, 260] width 21 height 14
type input "05:00 AM"
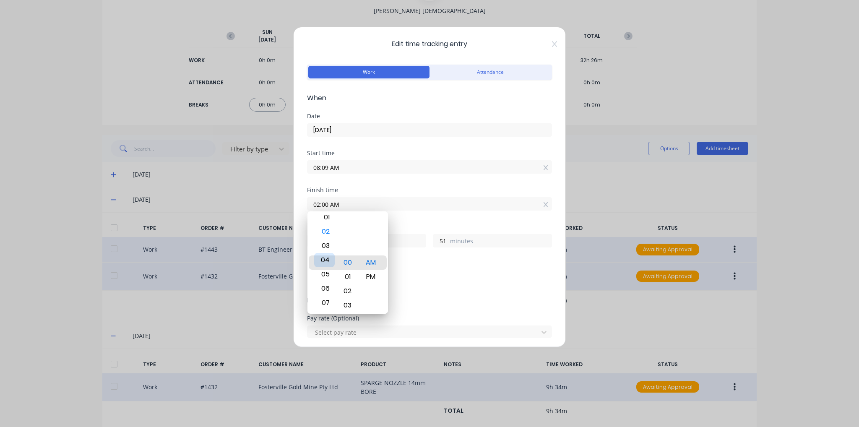
type input "20"
drag, startPoint x: 324, startPoint y: 297, endPoint x: 331, endPoint y: 270, distance: 27.3
click at [331, 280] on div "07" at bounding box center [324, 287] width 21 height 14
type input "07:00 AM"
type input "22"
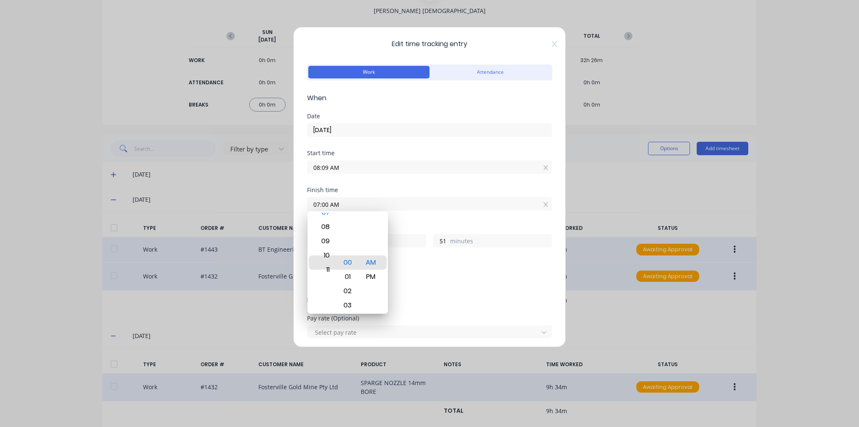
drag, startPoint x: 329, startPoint y: 298, endPoint x: 337, endPoint y: 248, distance: 50.9
click at [337, 248] on div "12 01 02 03 04 05 06 07 08 09 10 11 00 01 02 03 04 05 06 07 08 09 10 11 12 13 1…" at bounding box center [348, 263] width 81 height 102
type input "11:00 AM"
type input "2"
drag, startPoint x: 351, startPoint y: 286, endPoint x: 358, endPoint y: 244, distance: 42.5
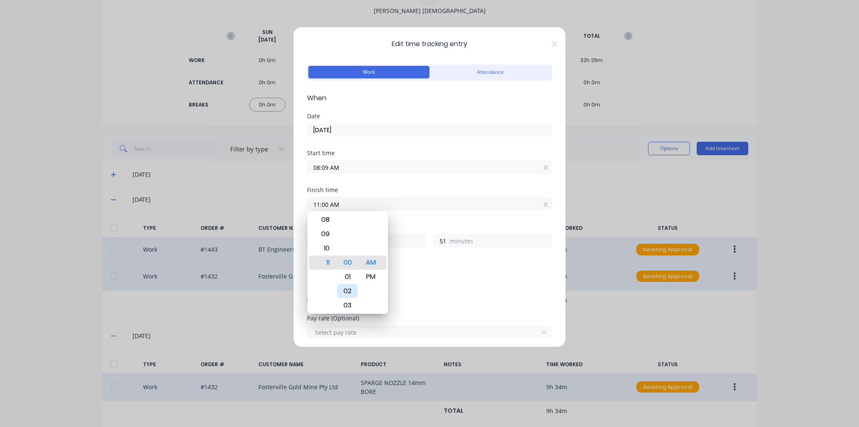
click at [356, 247] on div "00 01 02 03 04 05 06 07 08 09 10 11 12 13 14 15 16 17 18 19 20 21 22 23 24 25 2…" at bounding box center [347, 263] width 23 height 1156
type input "11:05 AM"
type input "56"
drag, startPoint x: 349, startPoint y: 306, endPoint x: 357, endPoint y: 260, distance: 46.8
click at [354, 298] on div "08" at bounding box center [347, 305] width 21 height 14
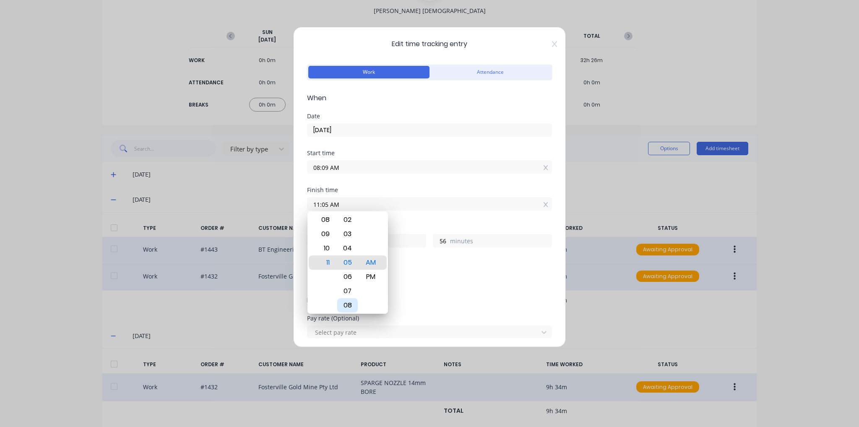
type input "11:10 AM"
type input "3"
type input "1"
drag, startPoint x: 350, startPoint y: 291, endPoint x: 355, endPoint y: 258, distance: 33.5
click at [355, 284] on div "12" at bounding box center [347, 291] width 21 height 14
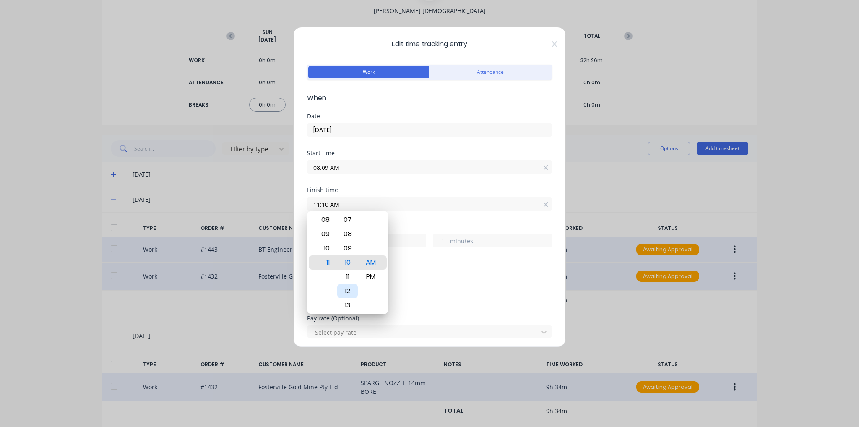
type input "11:14 AM"
type input "5"
drag, startPoint x: 351, startPoint y: 292, endPoint x: 356, endPoint y: 264, distance: 29.4
click at [353, 284] on div "16" at bounding box center [347, 291] width 21 height 14
type input "11:17 AM"
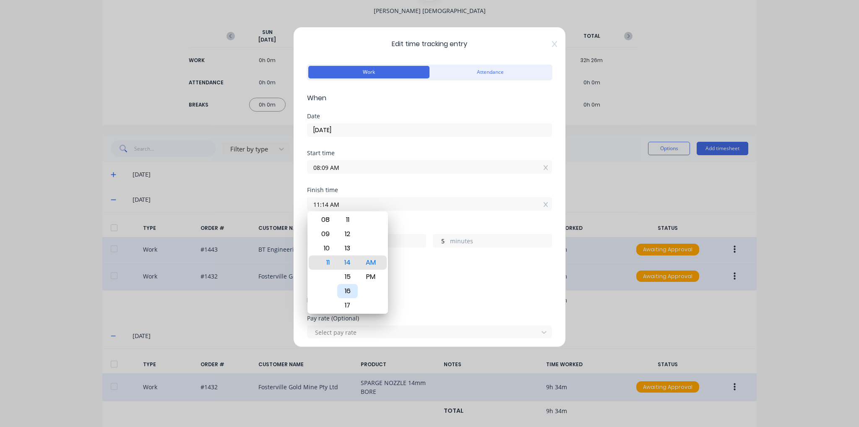
type input "8"
drag, startPoint x: 348, startPoint y: 303, endPoint x: 355, endPoint y: 237, distance: 66.3
click at [349, 269] on div "00 01 02 03 04 05 06 07 08 09 10 11 12 13 14 15 16 17 18 19 20 21 22 23 24 25 2…" at bounding box center [347, 263] width 23 height 1156
type input "11:27 AM"
type input "18"
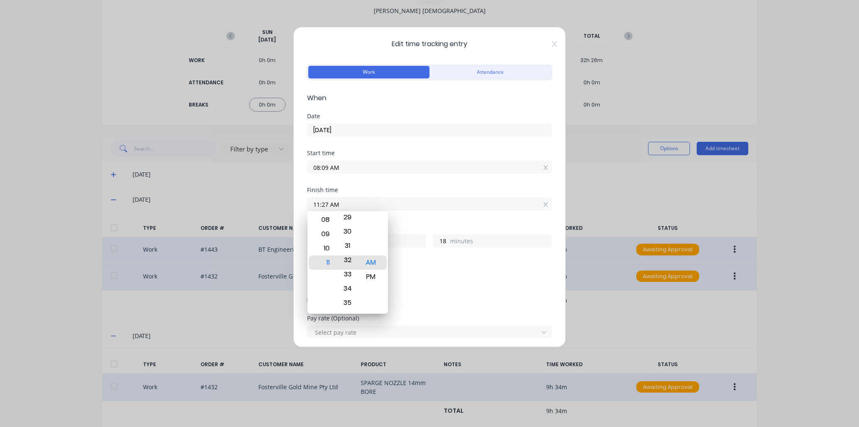
drag, startPoint x: 347, startPoint y: 297, endPoint x: 362, endPoint y: 221, distance: 77.7
click at [362, 221] on div "12 01 02 03 04 05 06 07 08 09 10 11 00 01 02 03 04 05 06 07 08 09 10 11 12 13 1…" at bounding box center [348, 263] width 81 height 102
type input "11:32 AM"
type input "23"
drag, startPoint x: 351, startPoint y: 299, endPoint x: 351, endPoint y: 259, distance: 39.9
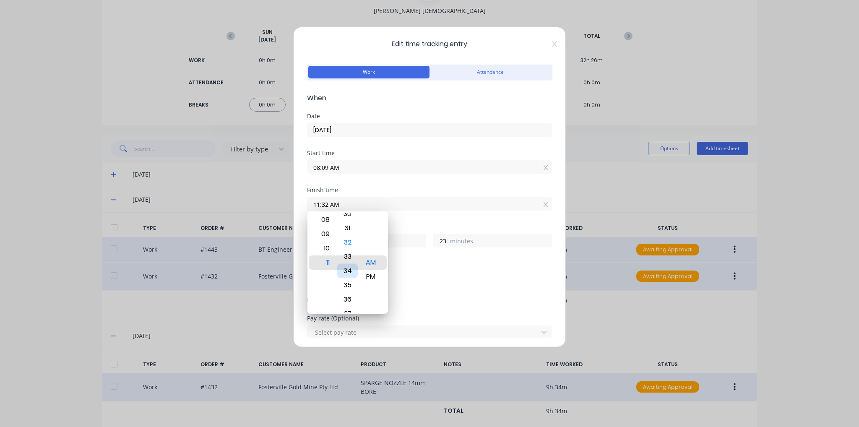
click at [351, 278] on div "35" at bounding box center [347, 285] width 21 height 14
type input "11:36 AM"
type input "27"
drag, startPoint x: 349, startPoint y: 305, endPoint x: 358, endPoint y: 247, distance: 58.5
click at [358, 247] on div "39" at bounding box center [347, 248] width 21 height 14
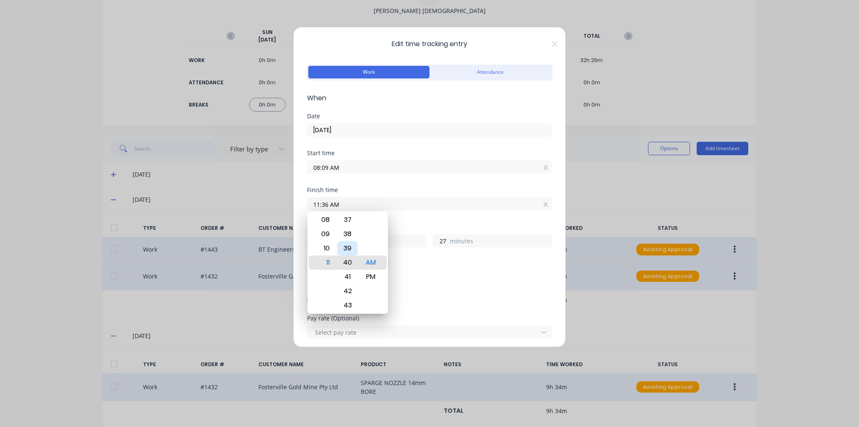
type input "11:40 AM"
type input "31"
click at [462, 272] on div "Add breaks" at bounding box center [429, 280] width 245 height 18
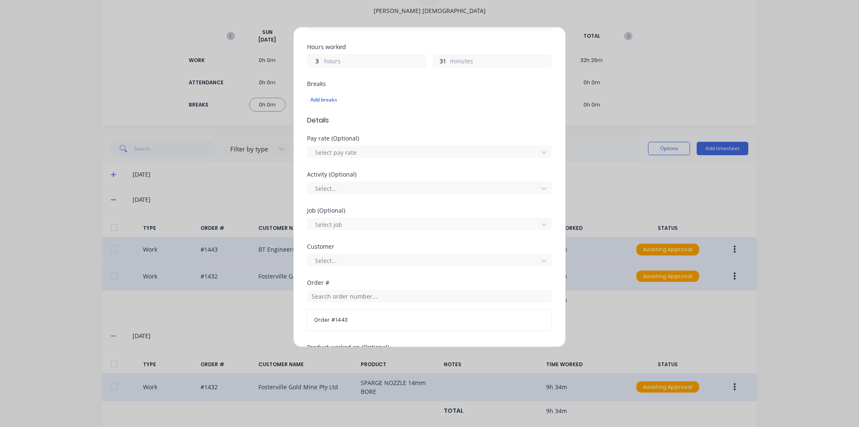
scroll to position [334, 0]
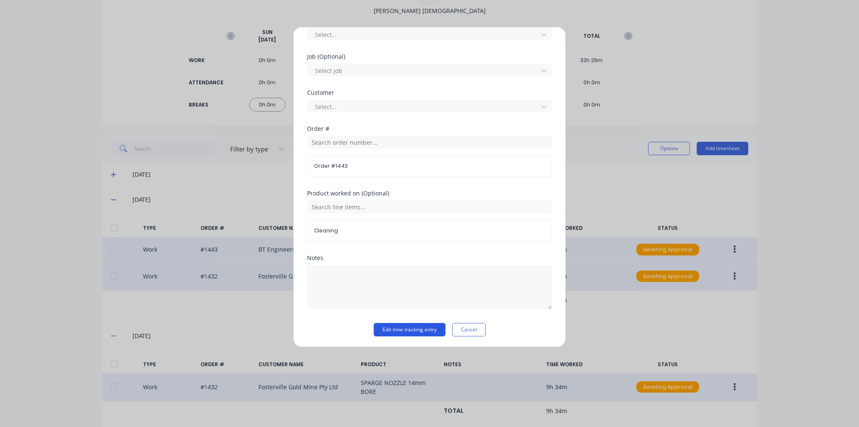
click at [406, 324] on button "Edit time tracking entry" at bounding box center [410, 329] width 72 height 13
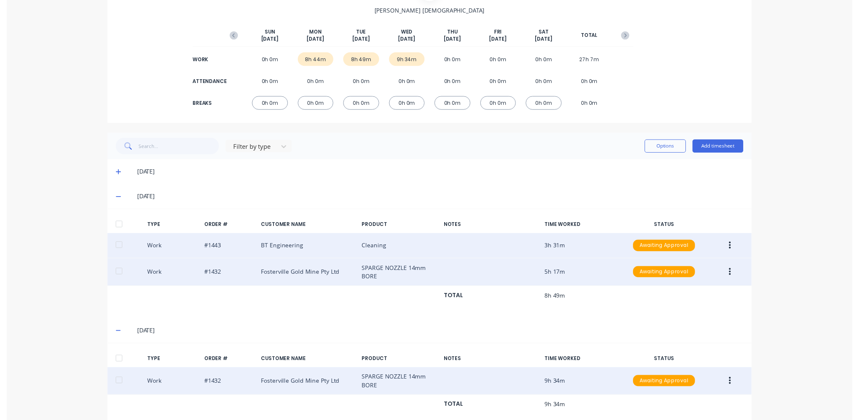
scroll to position [0, 0]
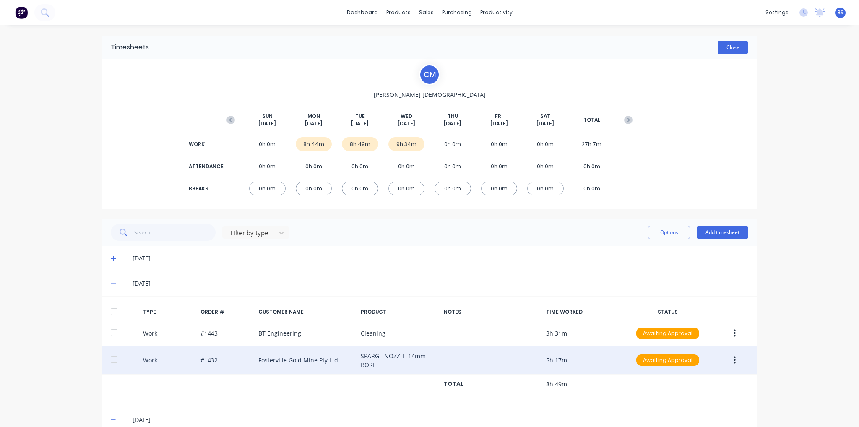
click at [736, 49] on button "Close" at bounding box center [733, 47] width 31 height 13
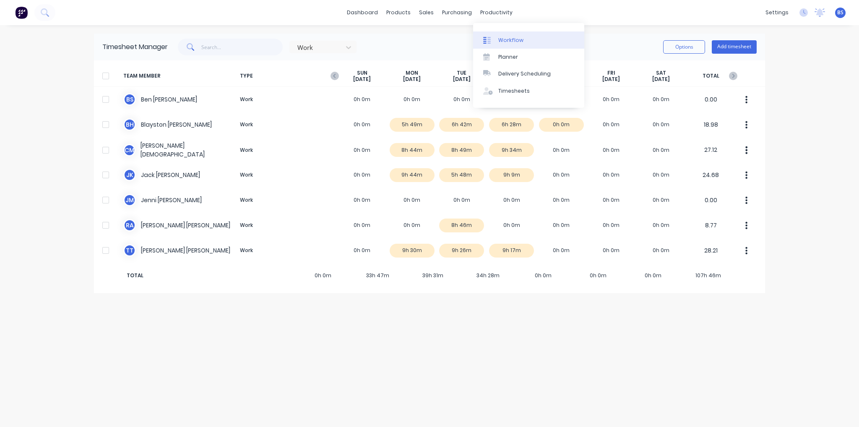
click at [527, 42] on link "Workflow" at bounding box center [528, 39] width 111 height 17
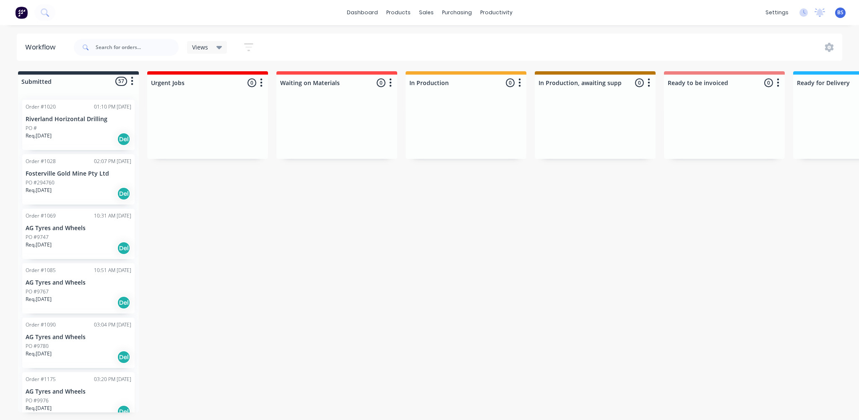
scroll to position [0, 540]
